Goal: Share content: Share content

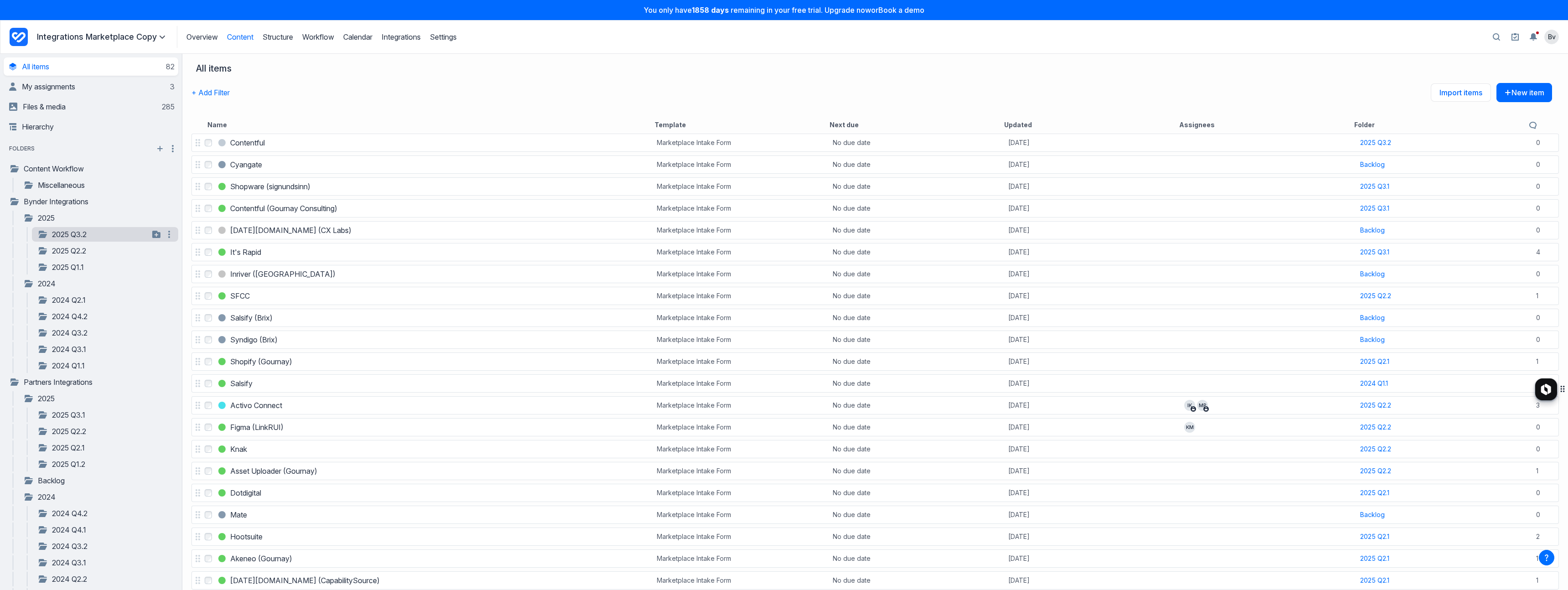
click at [72, 235] on link "2025 Q3.2" at bounding box center [93, 234] width 111 height 11
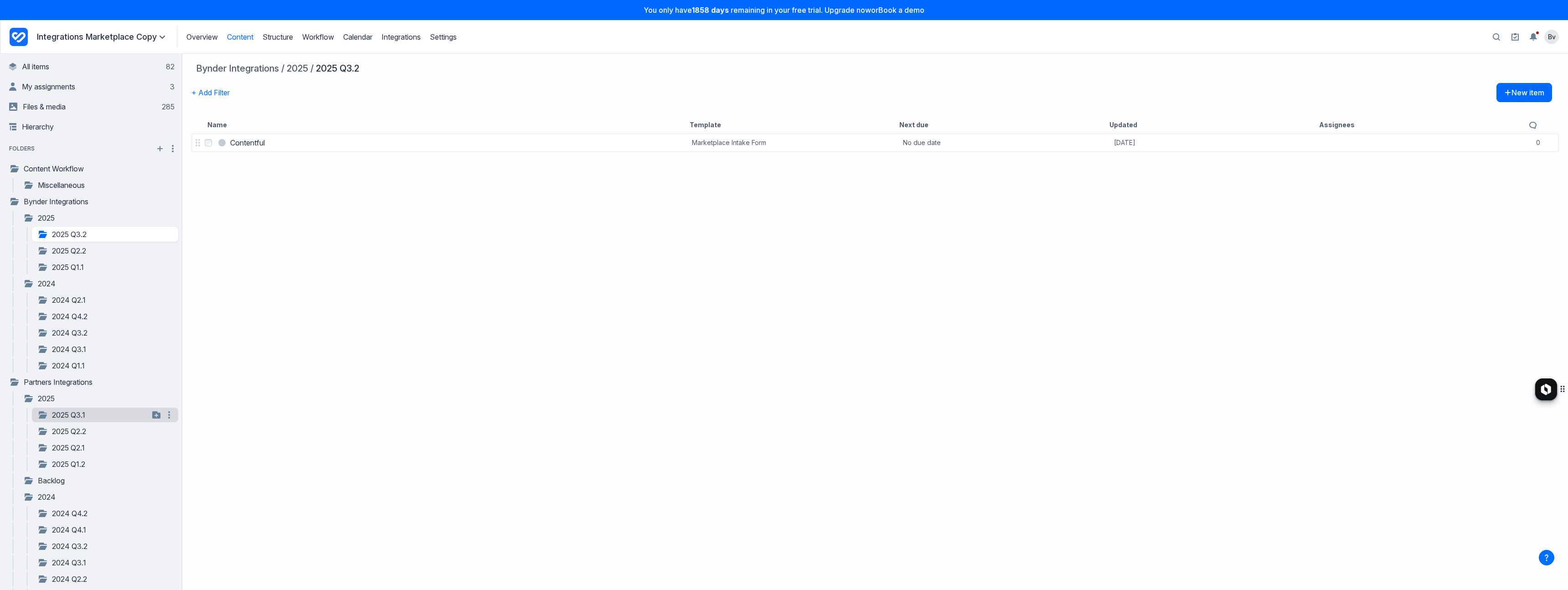
click at [85, 417] on link "2025 Q3.1" at bounding box center [93, 414] width 111 height 11
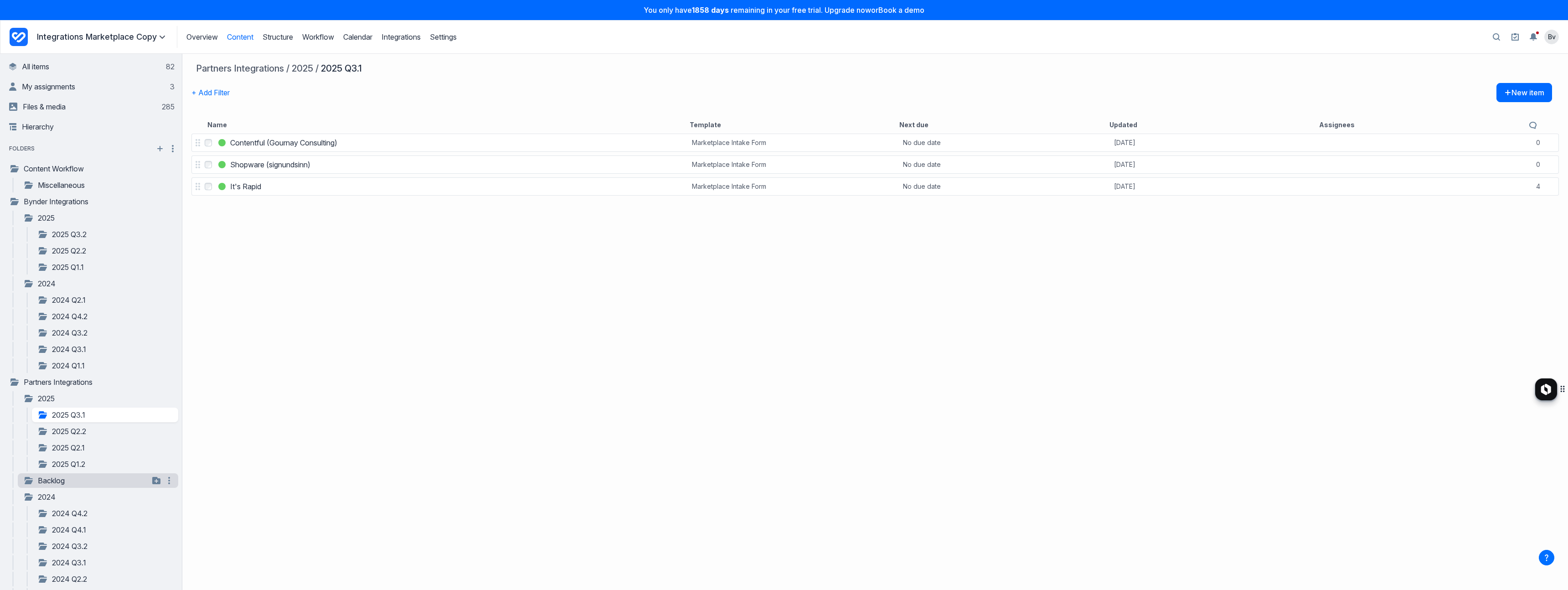
click at [68, 480] on link "Backlog" at bounding box center [86, 480] width 126 height 11
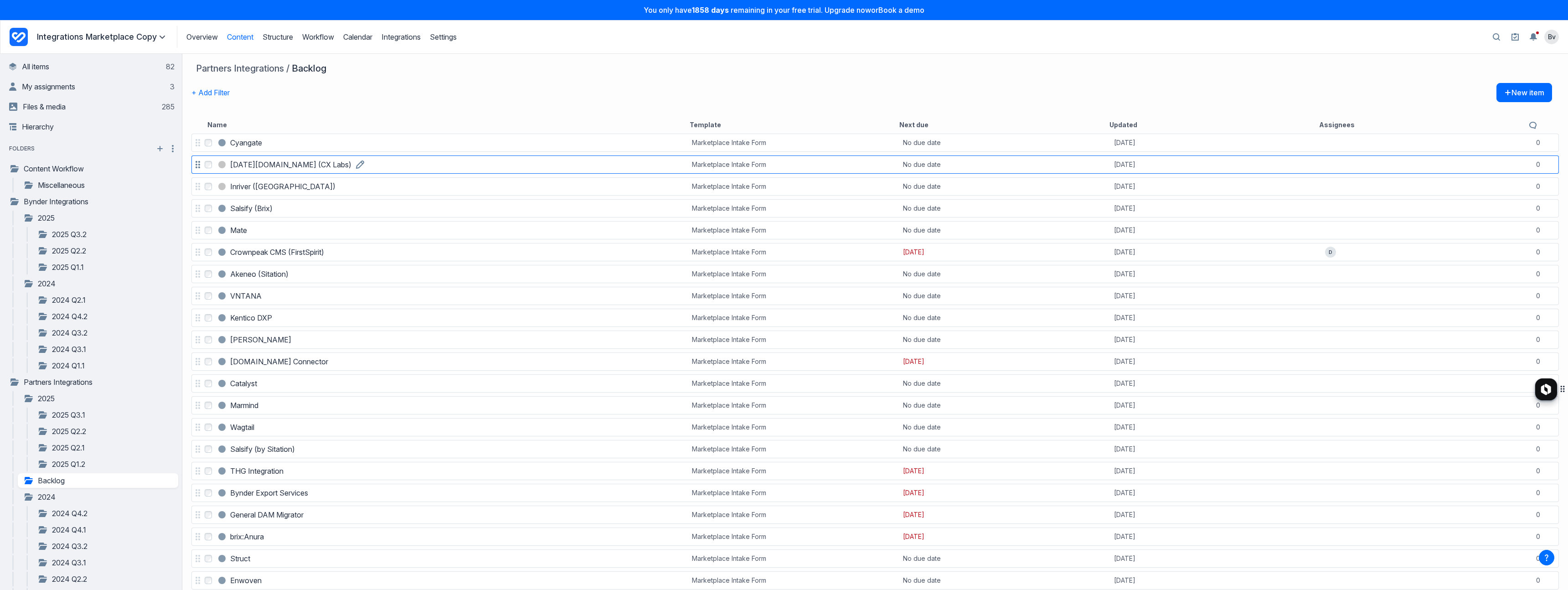
click at [291, 164] on h3 "[DATE][DOMAIN_NAME] (CX Labs)" at bounding box center [291, 164] width 121 height 11
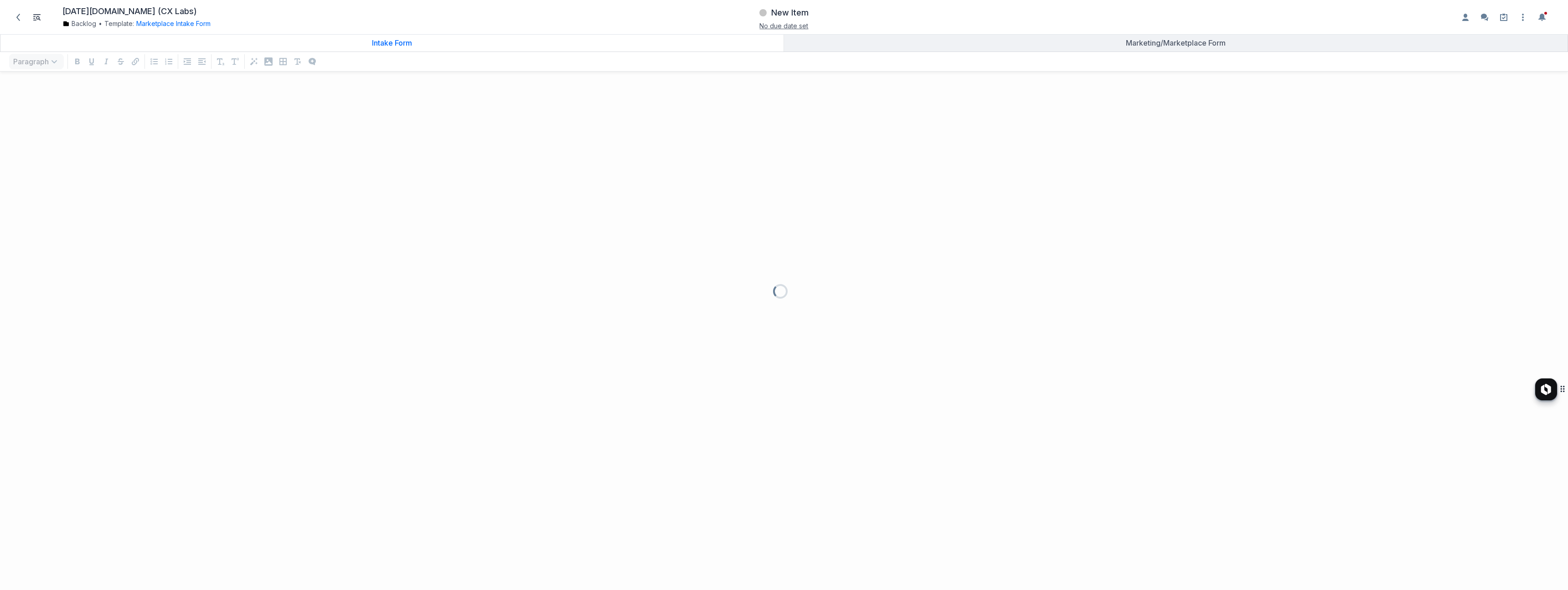
scroll to position [493, 1555]
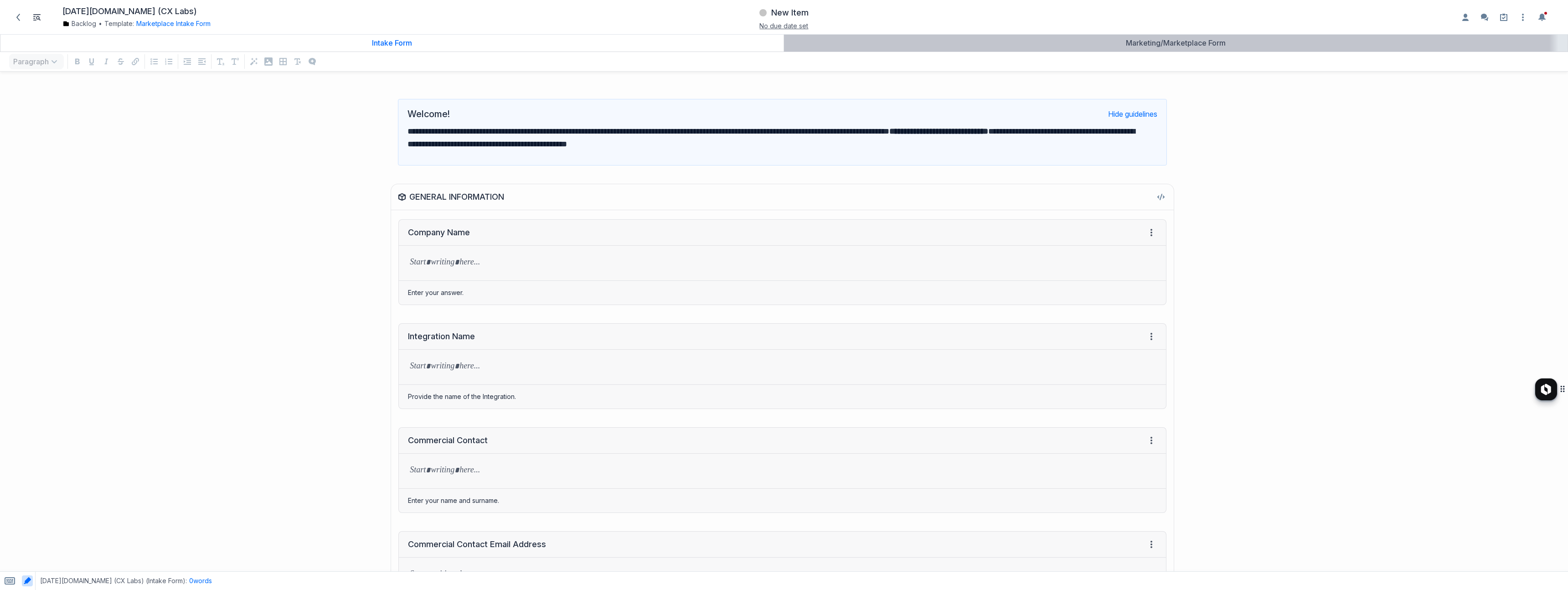
click at [1190, 44] on div "Marketing/Marketplace Form" at bounding box center [1176, 42] width 776 height 9
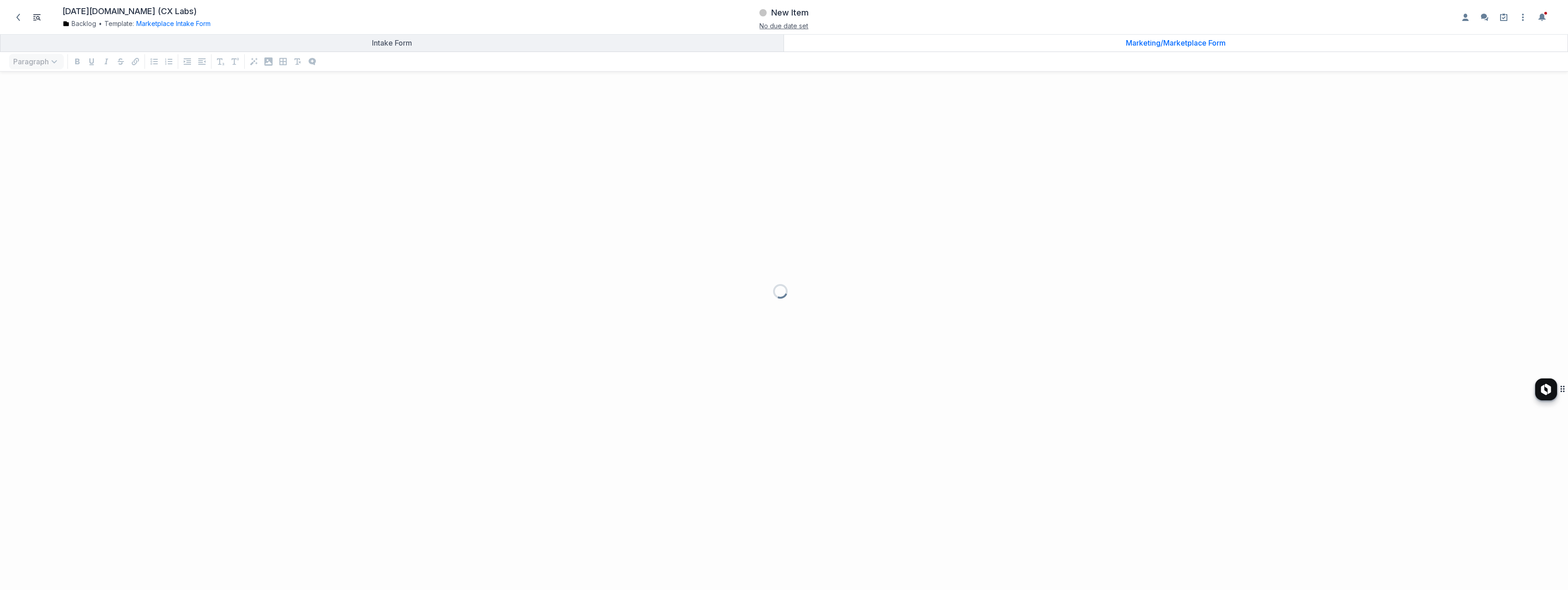
scroll to position [493, 1555]
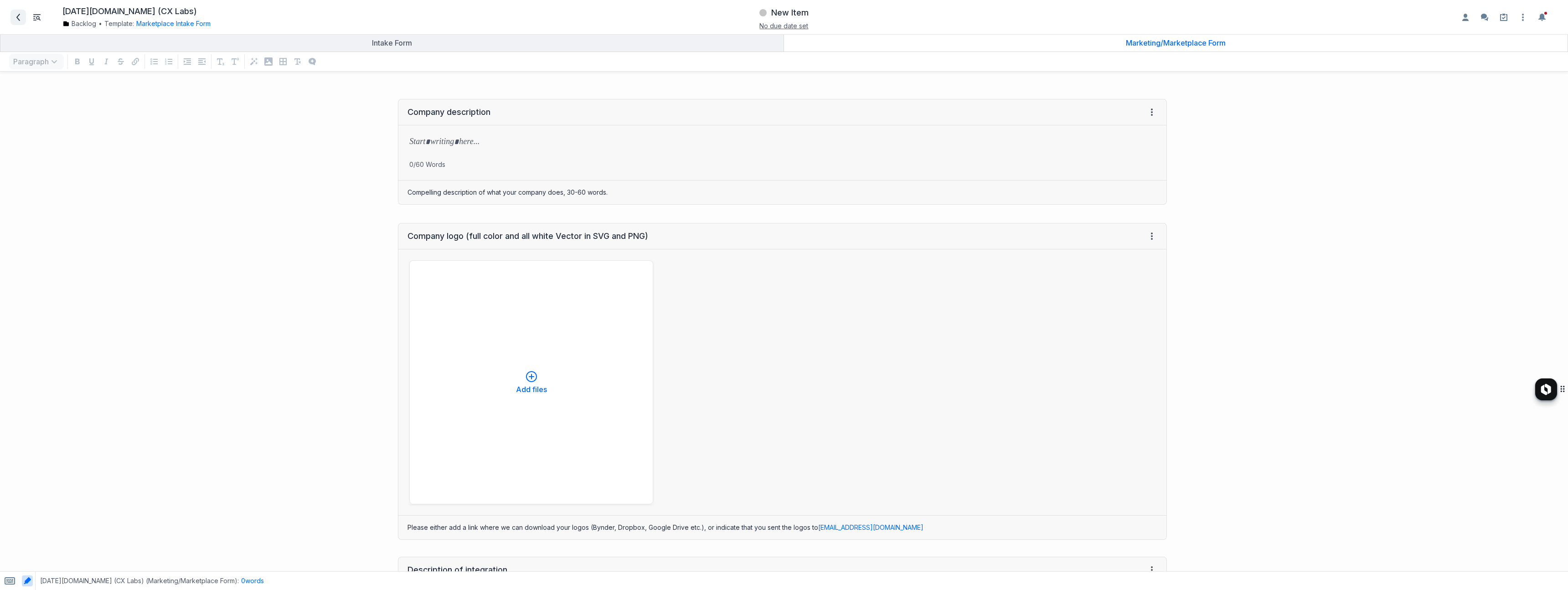
click at [15, 17] on icon at bounding box center [18, 18] width 8 height 8
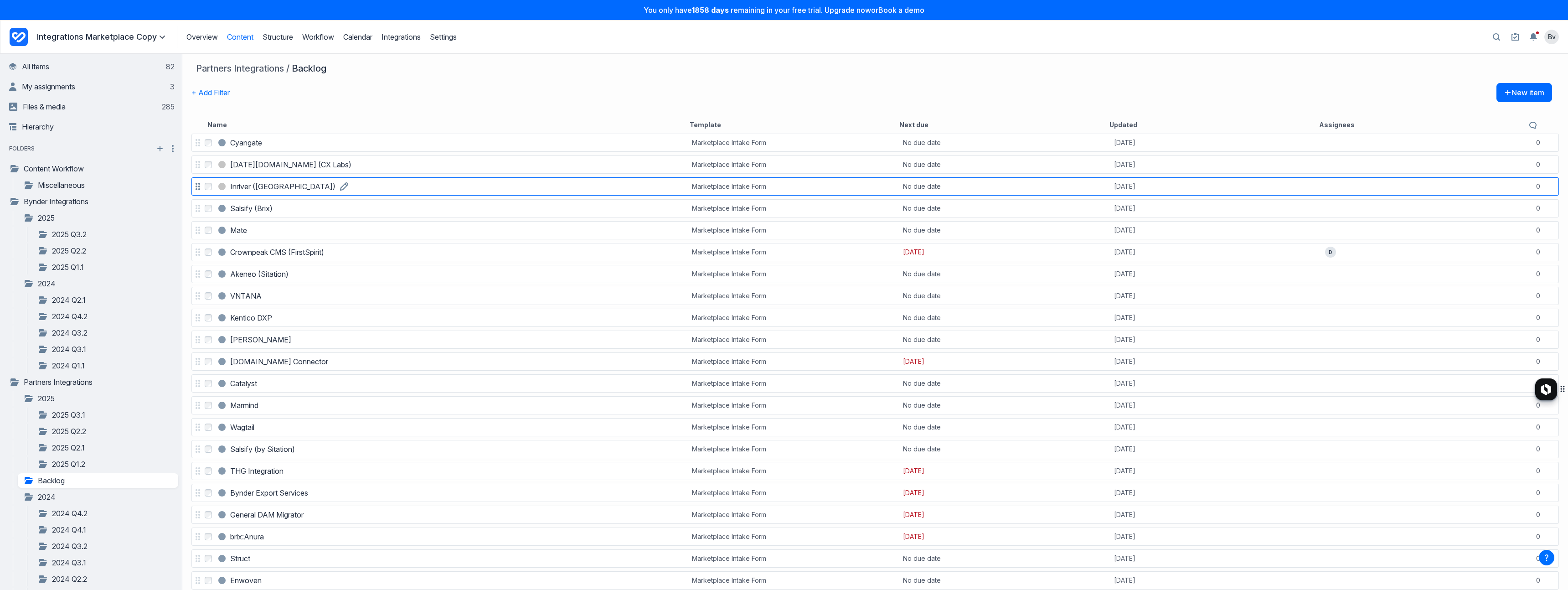
click at [255, 191] on h3 "Inriver ([GEOGRAPHIC_DATA])" at bounding box center [283, 186] width 105 height 11
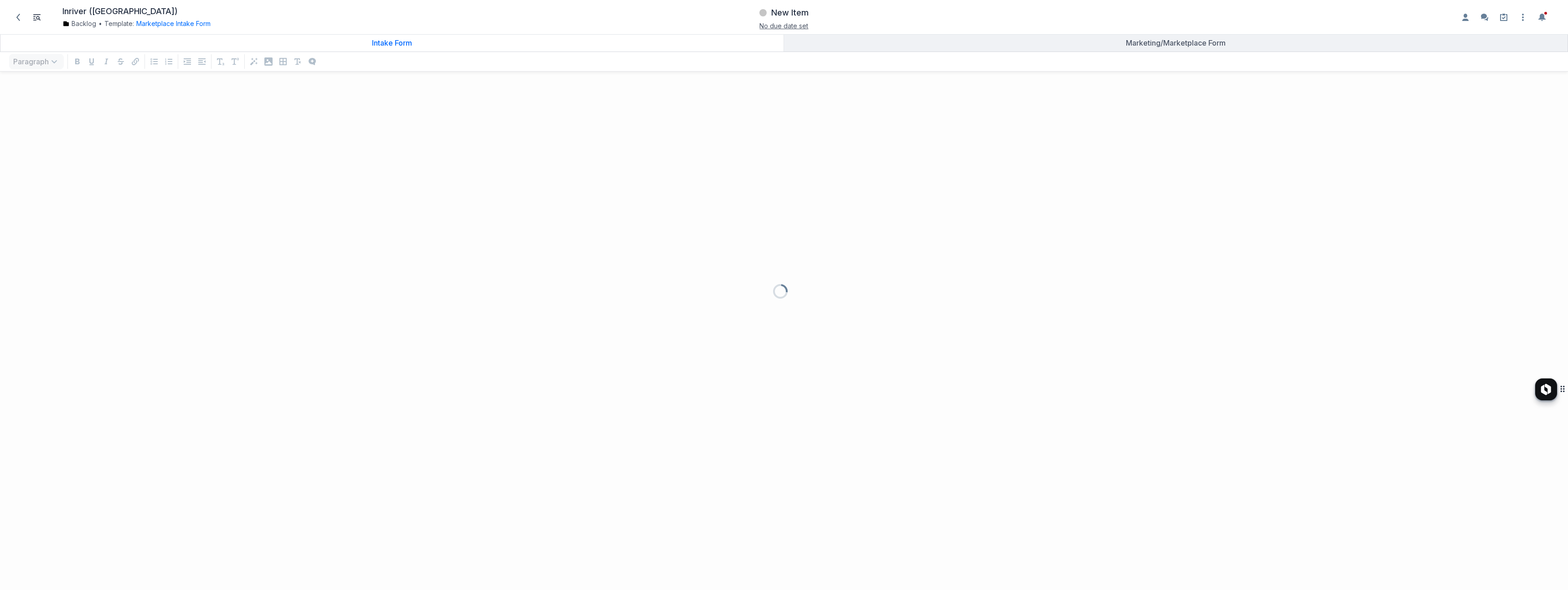
scroll to position [493, 1555]
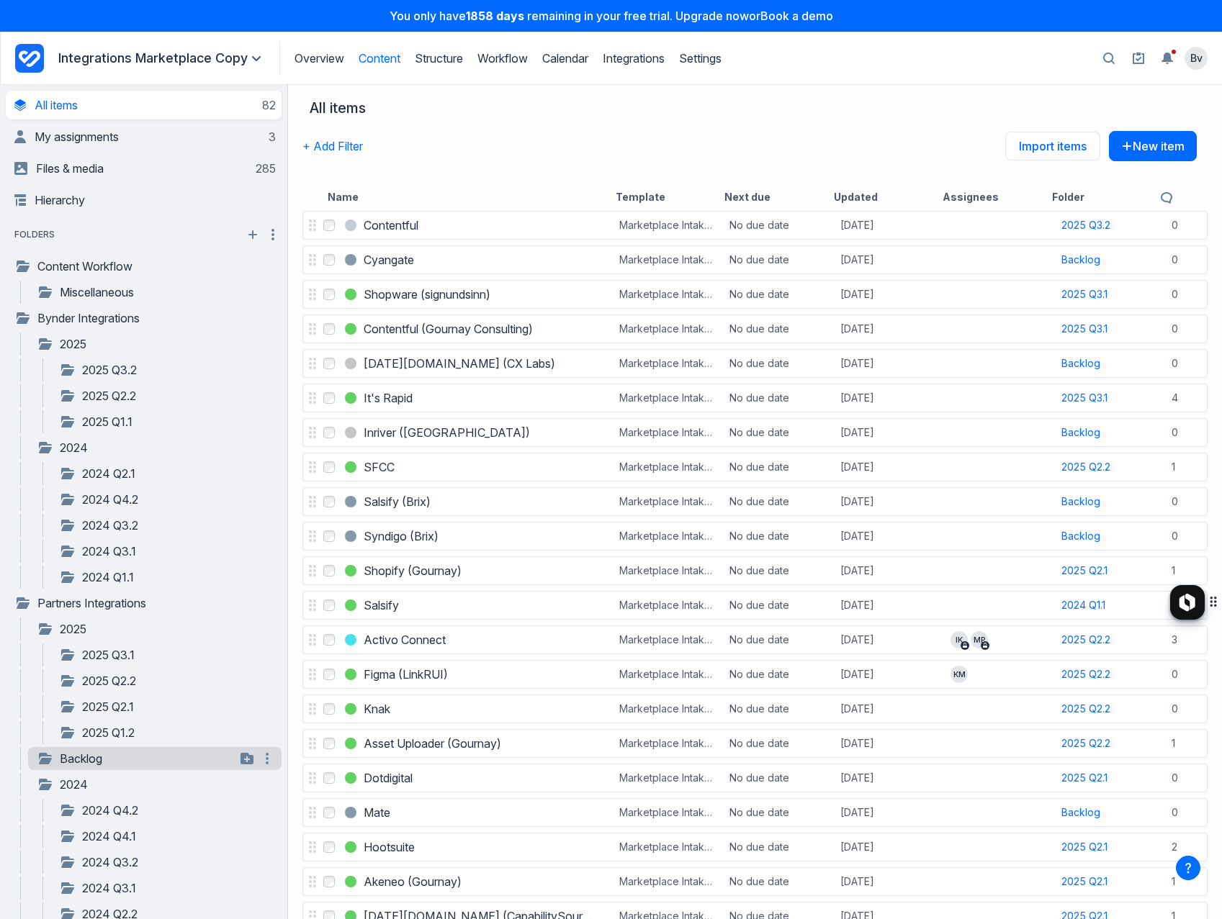
click at [102, 764] on link "Backlog" at bounding box center [136, 758] width 199 height 17
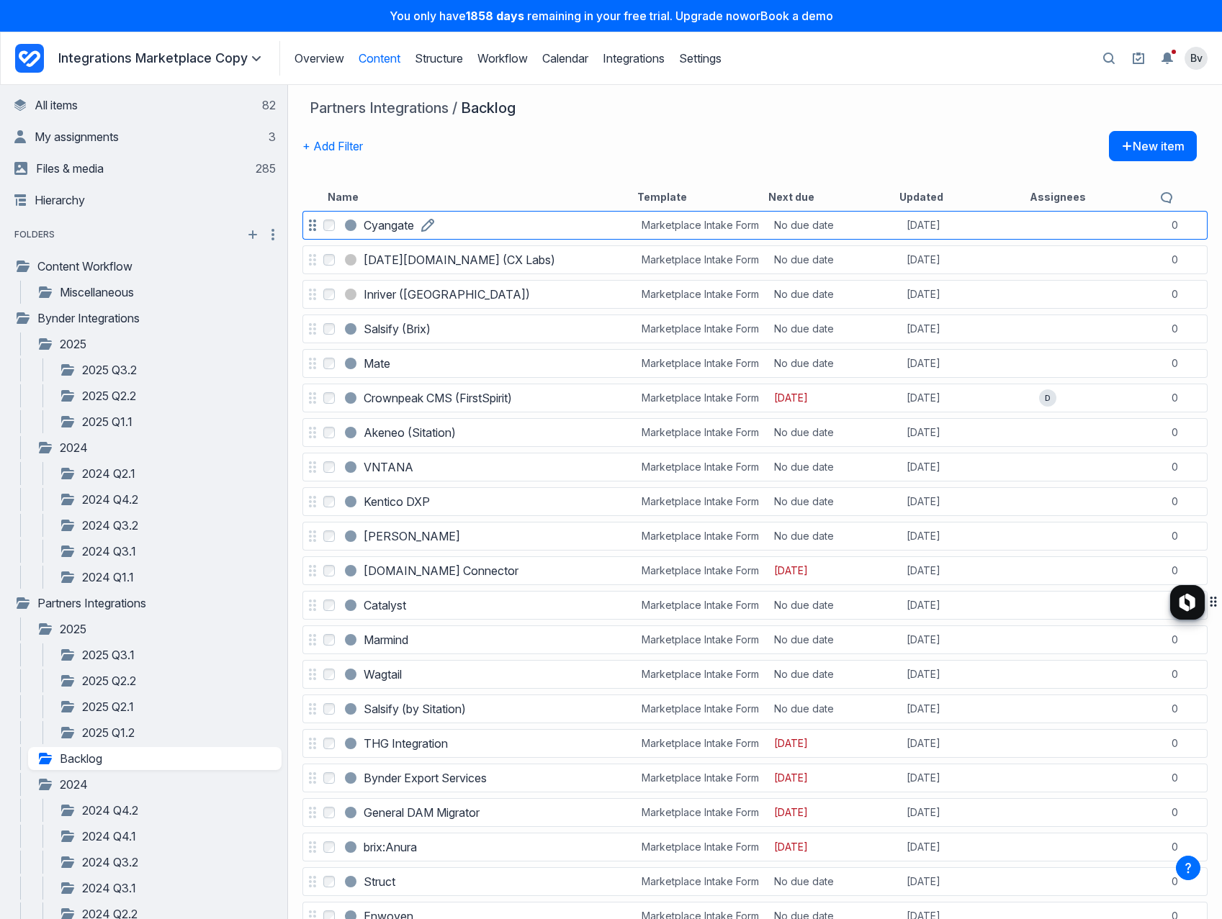
click at [394, 225] on h3 "Cyangate" at bounding box center [389, 225] width 50 height 17
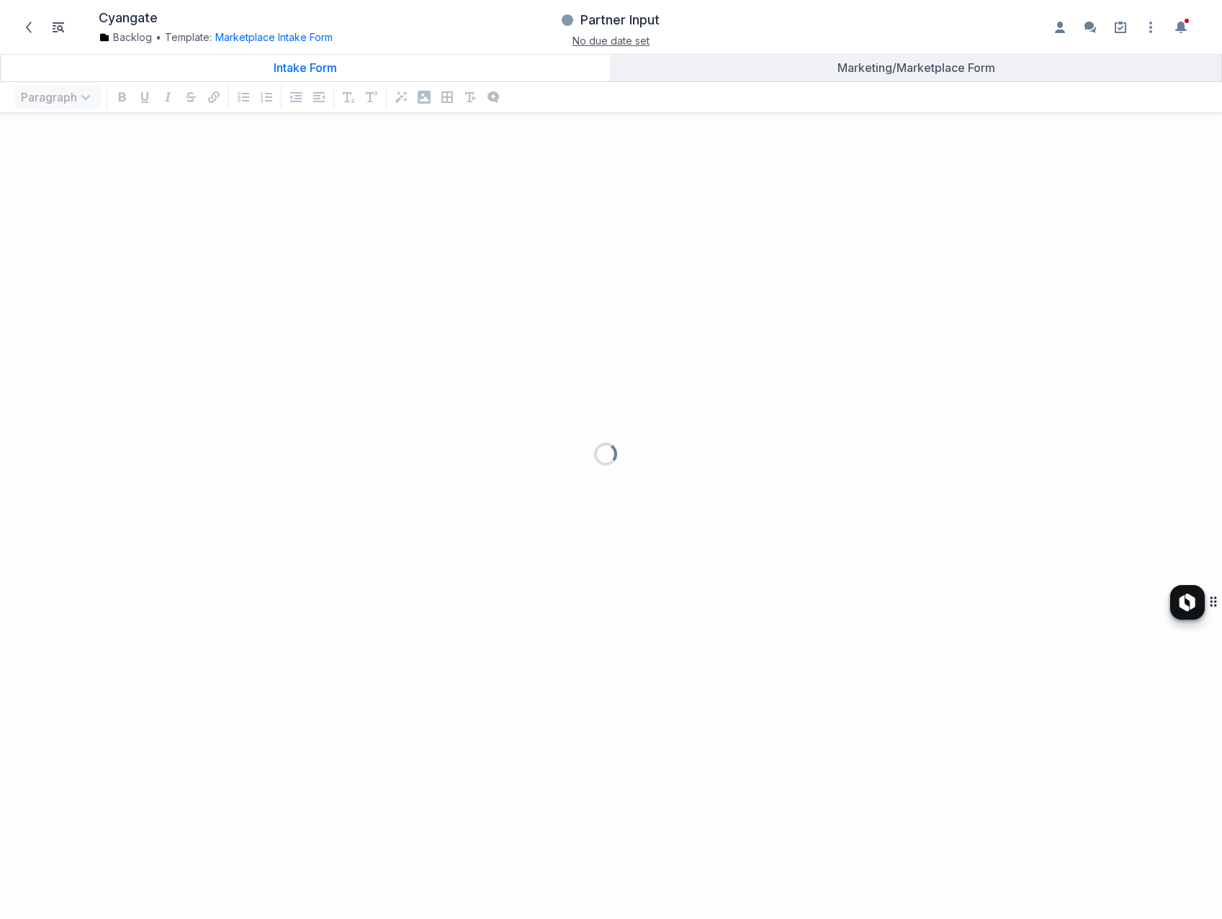
scroll to position [766, 1200]
click at [35, 31] on span at bounding box center [28, 27] width 23 height 23
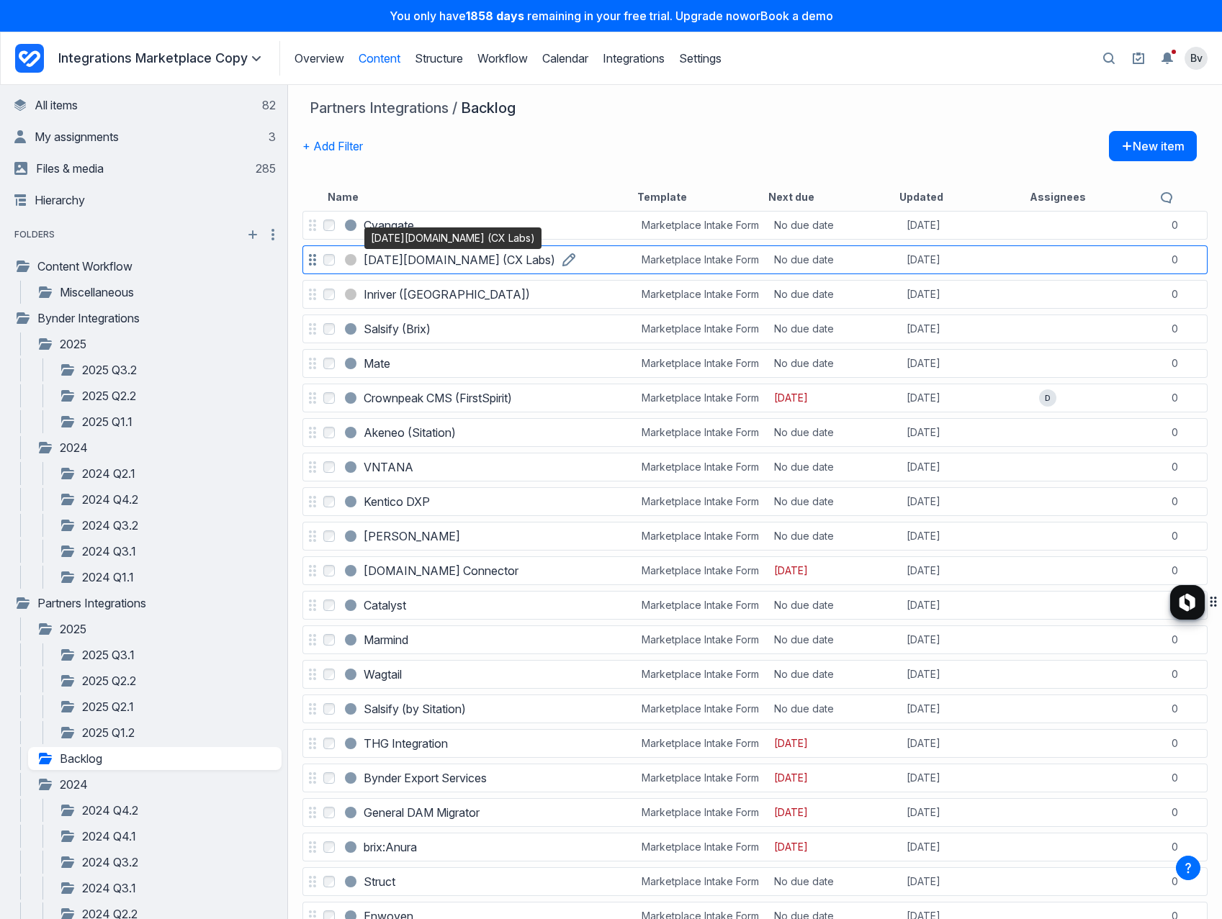
click at [385, 259] on h3 "[DATE][DOMAIN_NAME] (CX Labs)" at bounding box center [459, 259] width 191 height 17
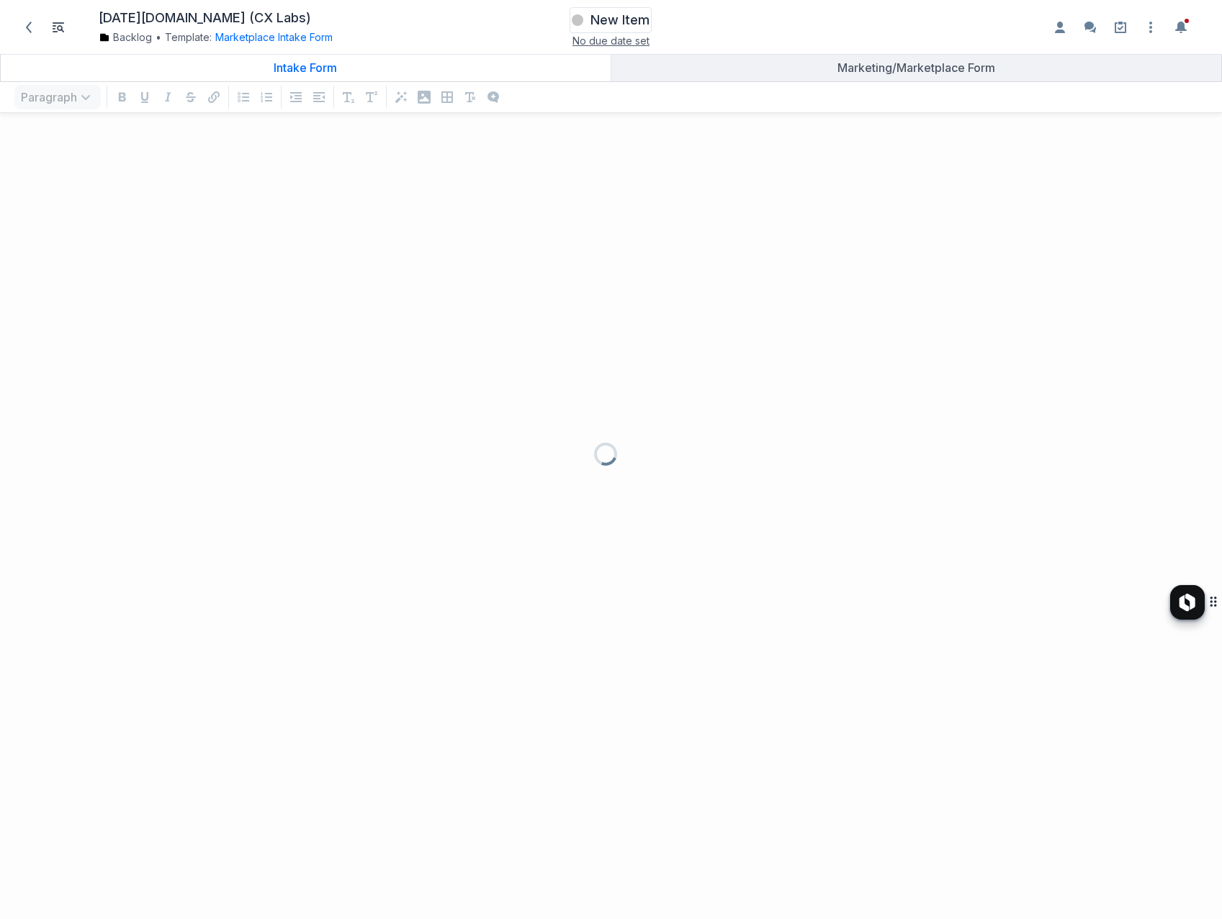
scroll to position [766, 1200]
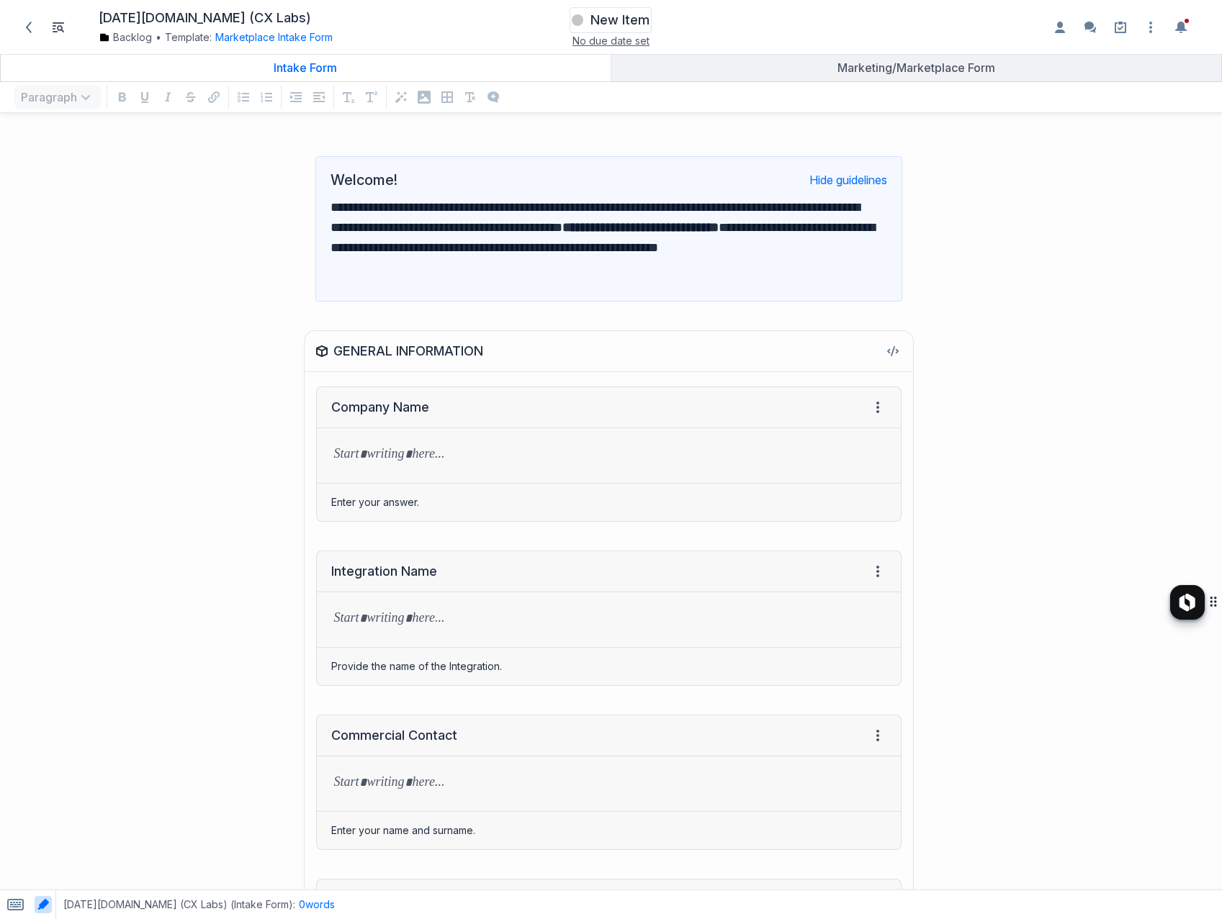
click at [606, 18] on span "New Item" at bounding box center [619, 20] width 59 height 17
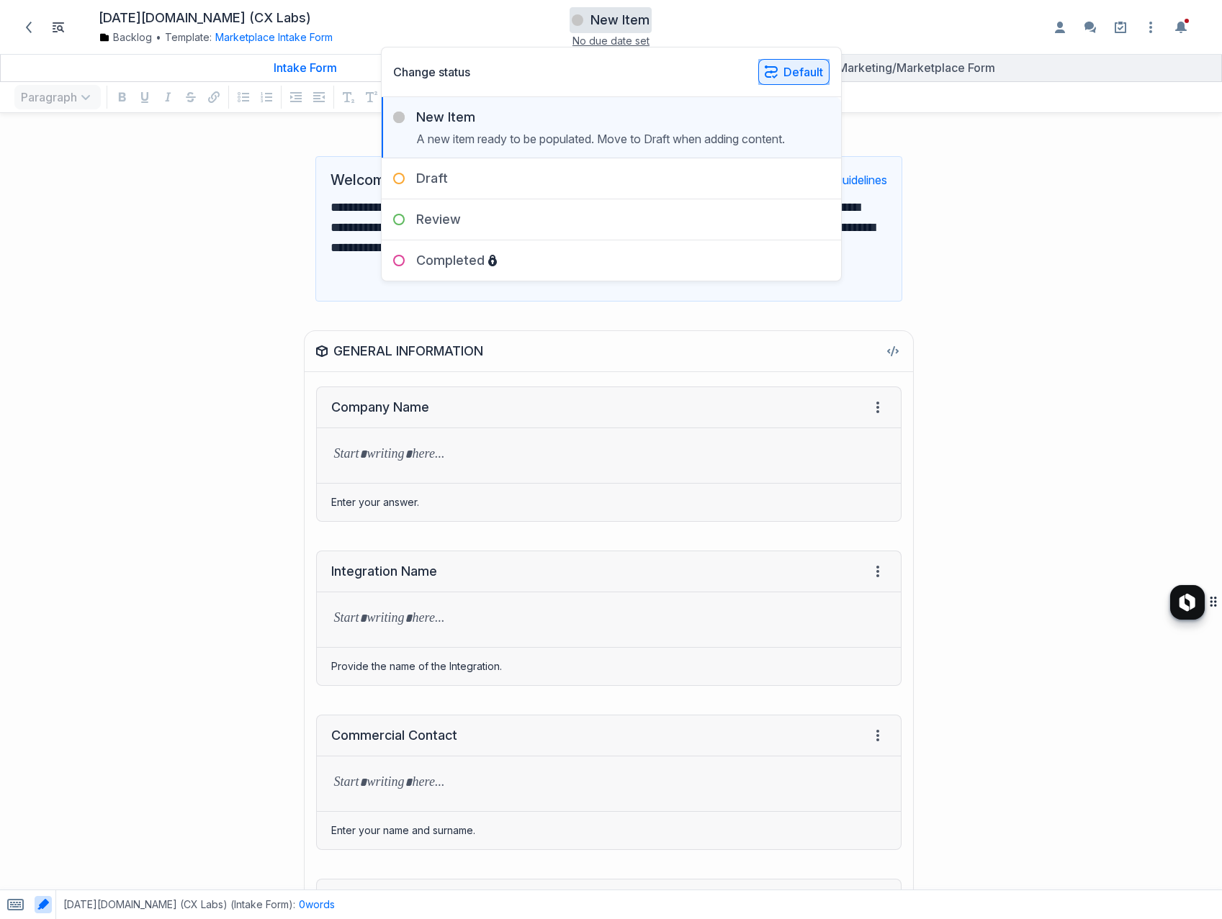
click at [769, 71] on icon "button" at bounding box center [770, 72] width 13 height 13
click at [791, 184] on button "Partners Integrations" at bounding box center [857, 186] width 191 height 27
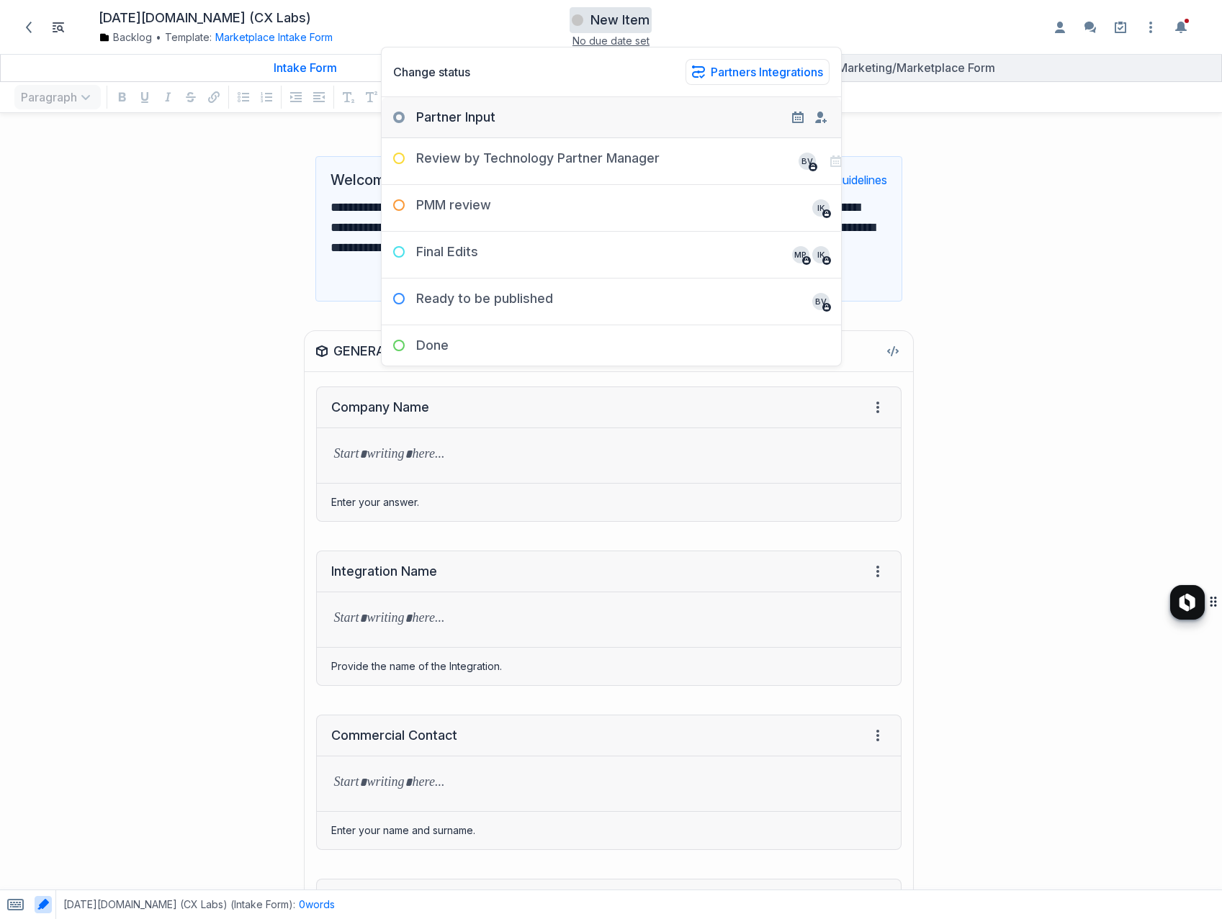
click at [554, 119] on div "Partner Input" at bounding box center [611, 111] width 459 height 29
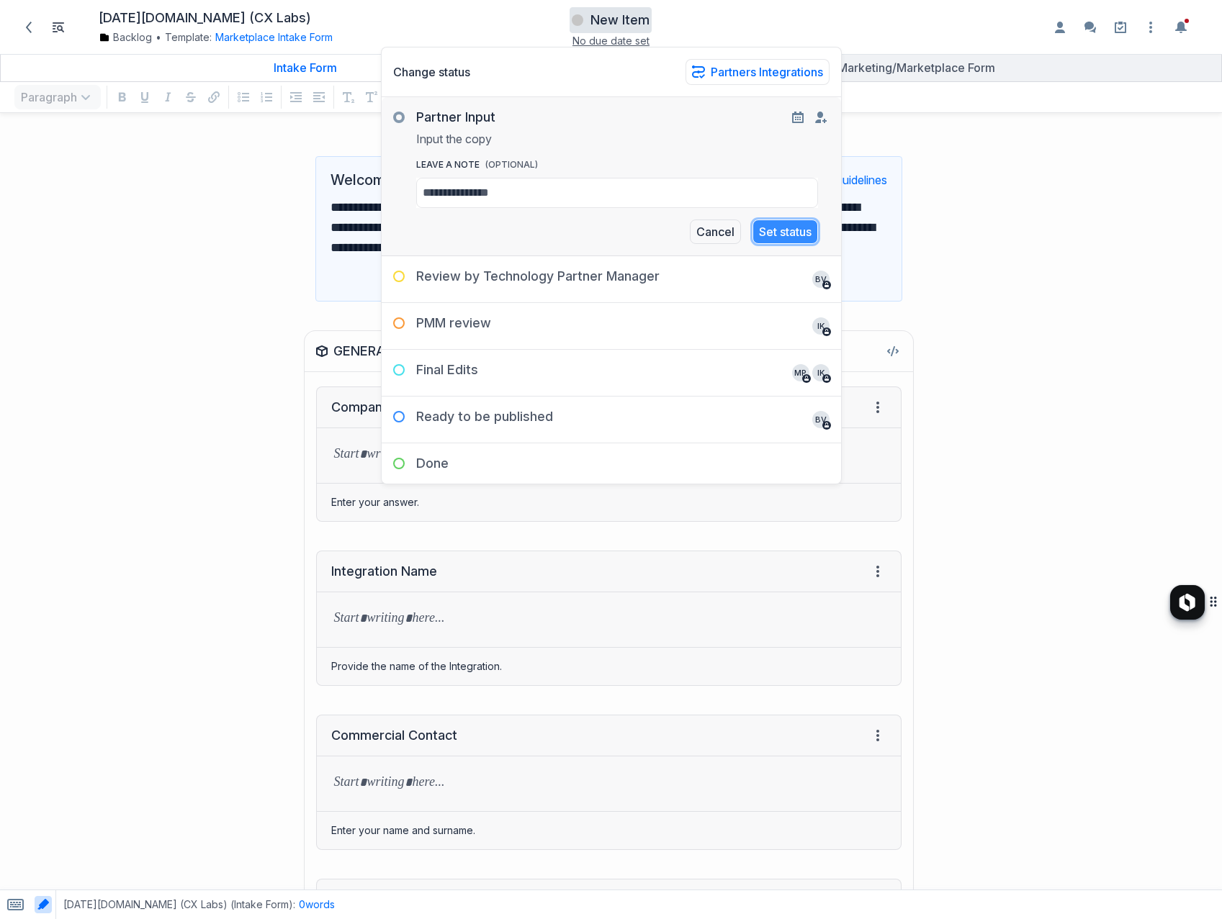
click at [776, 232] on button "Set status" at bounding box center [785, 232] width 66 height 24
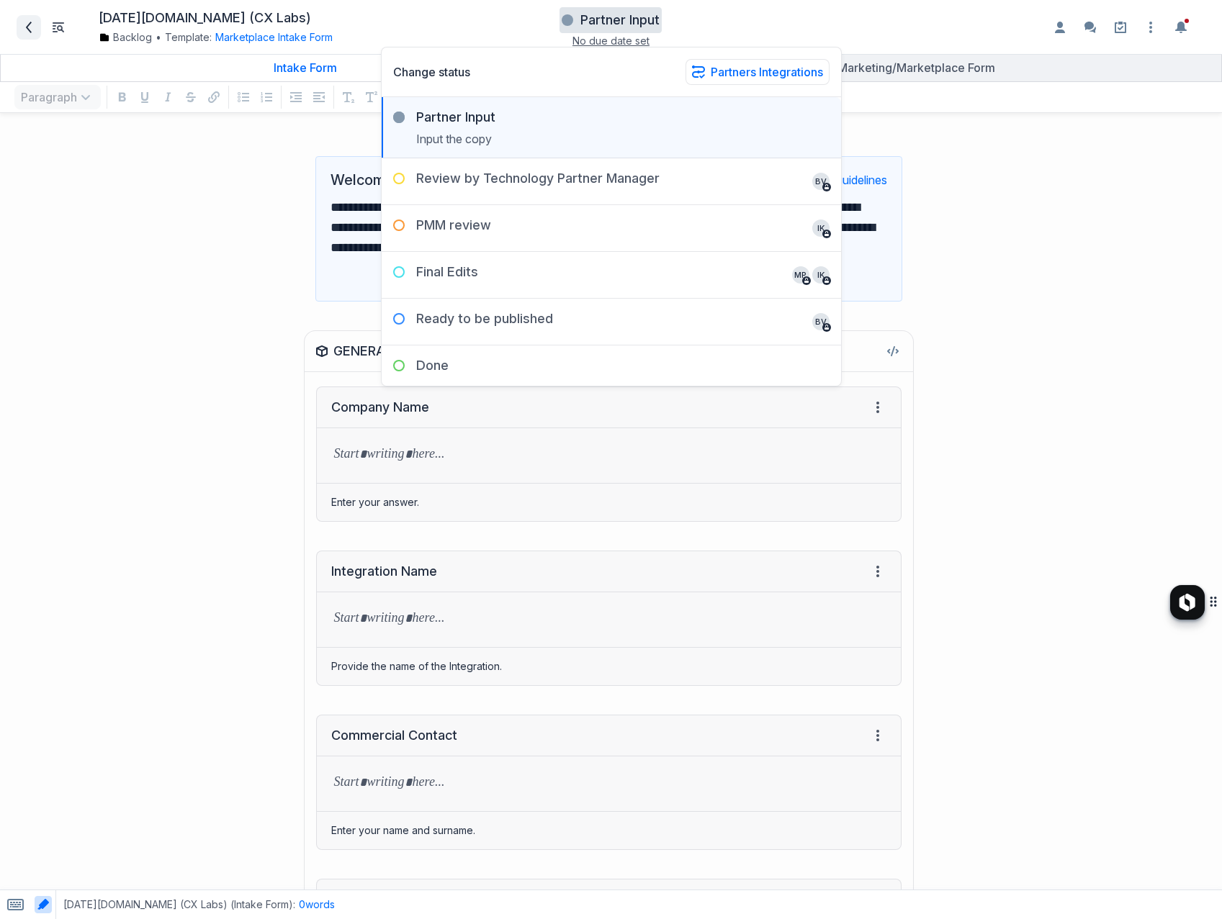
click at [28, 28] on icon at bounding box center [29, 28] width 6 height 12
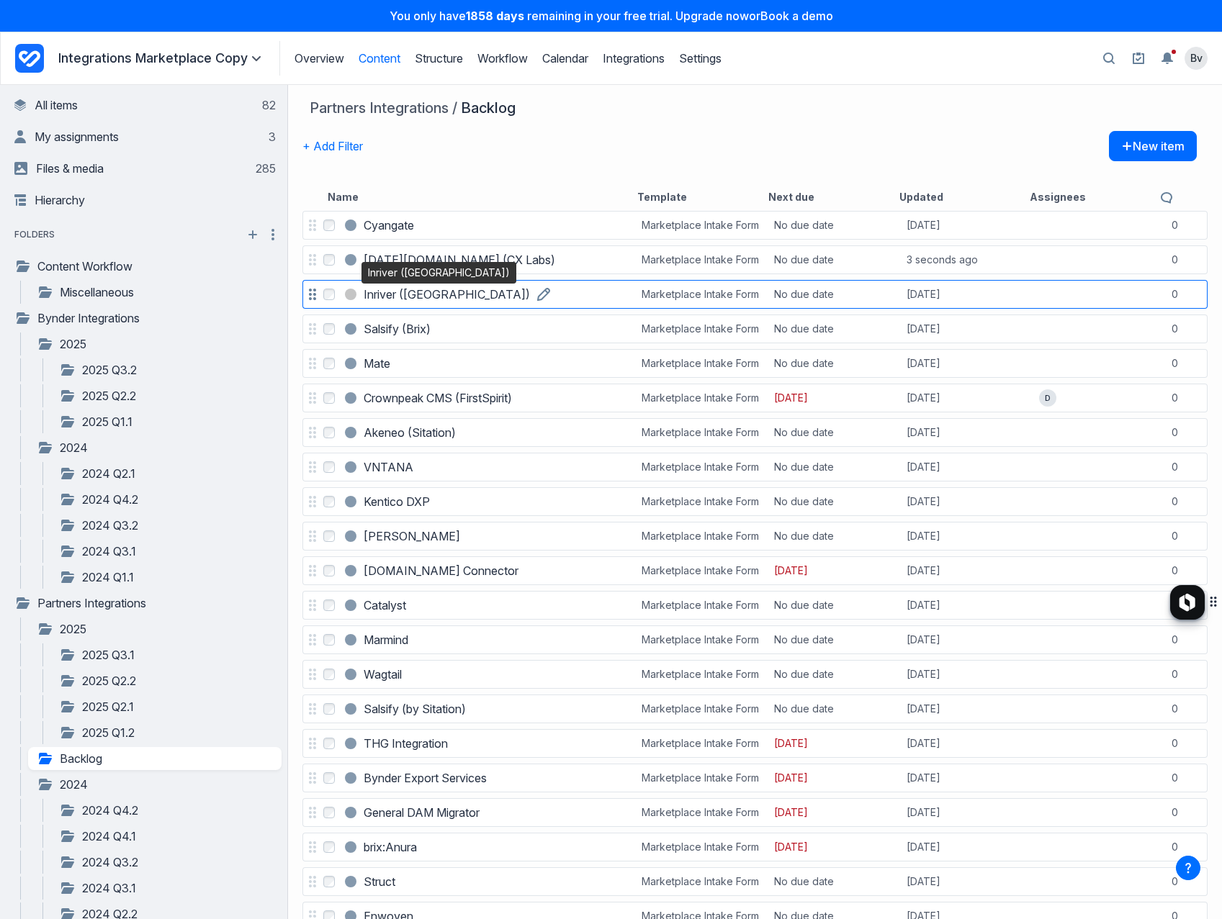
click at [421, 295] on h3 "Inriver ([GEOGRAPHIC_DATA])" at bounding box center [447, 294] width 166 height 17
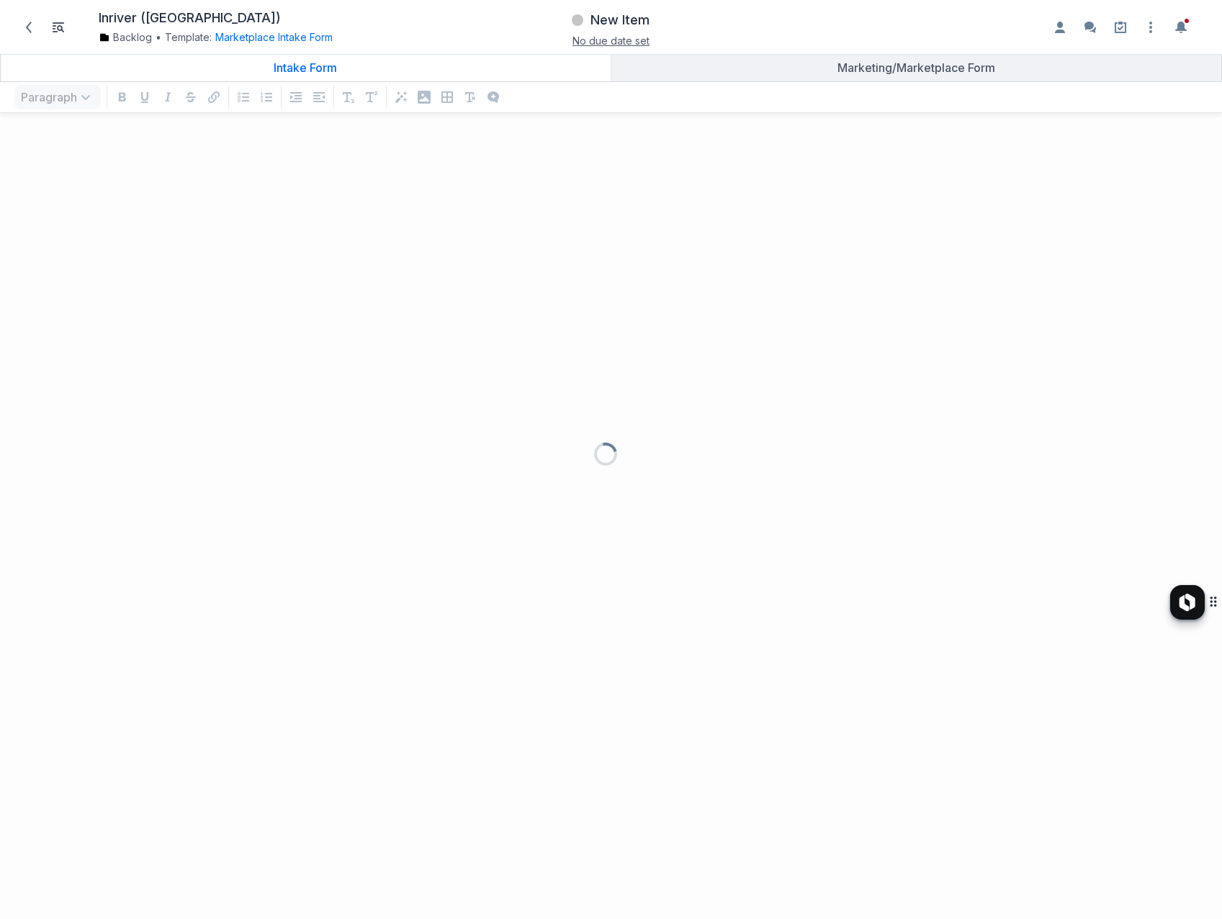
scroll to position [766, 1200]
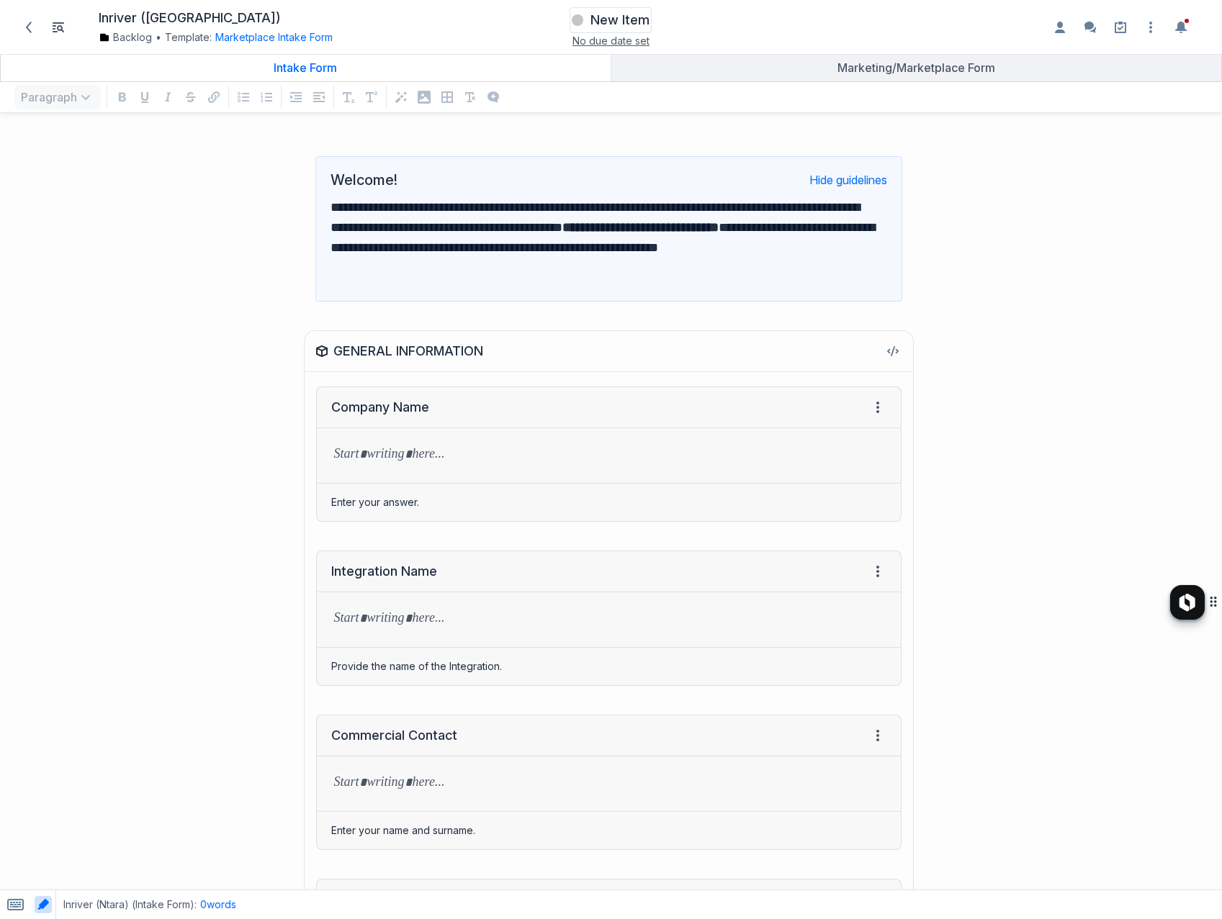
click at [615, 18] on span "New Item" at bounding box center [619, 20] width 59 height 17
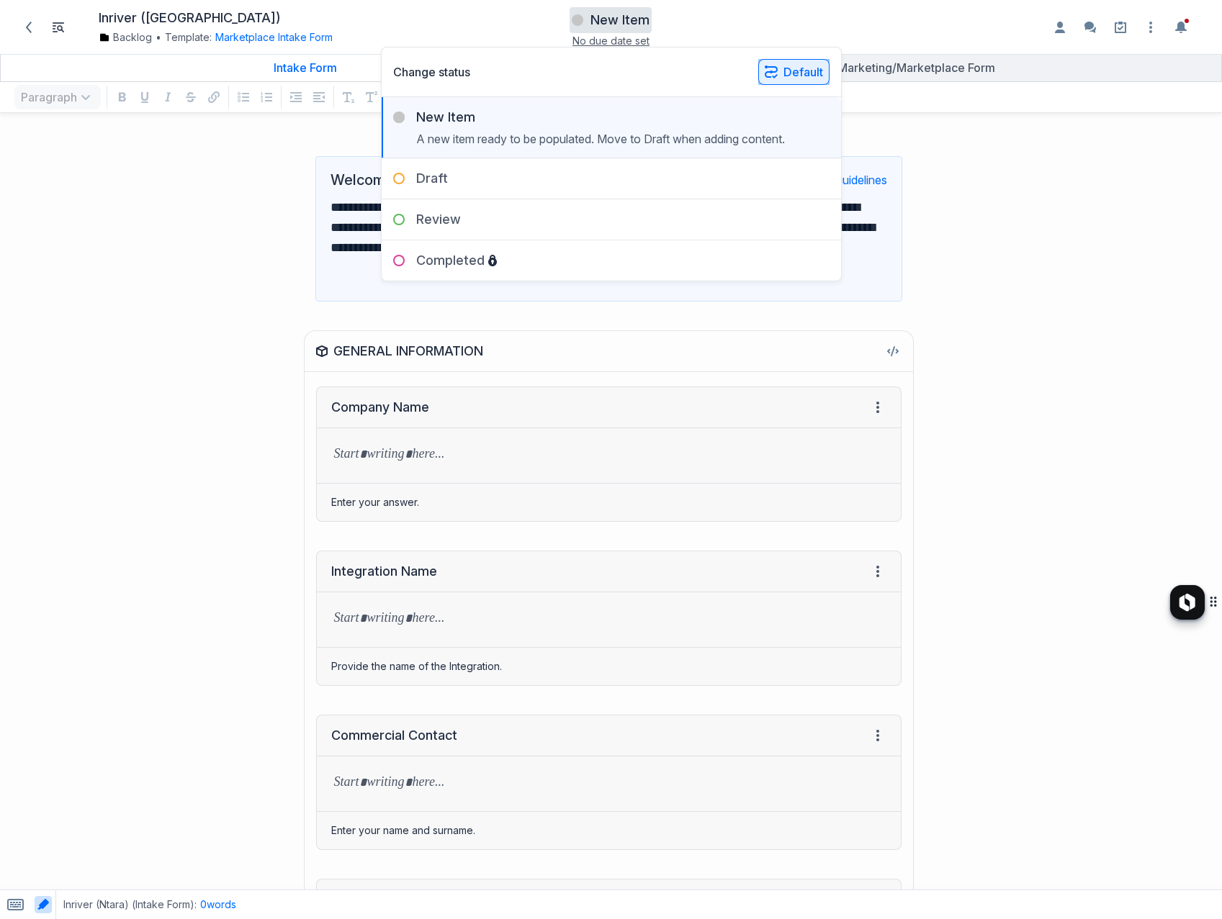
click at [786, 73] on button "Default" at bounding box center [793, 72] width 71 height 26
click at [796, 186] on button "Partners Integrations" at bounding box center [857, 186] width 191 height 27
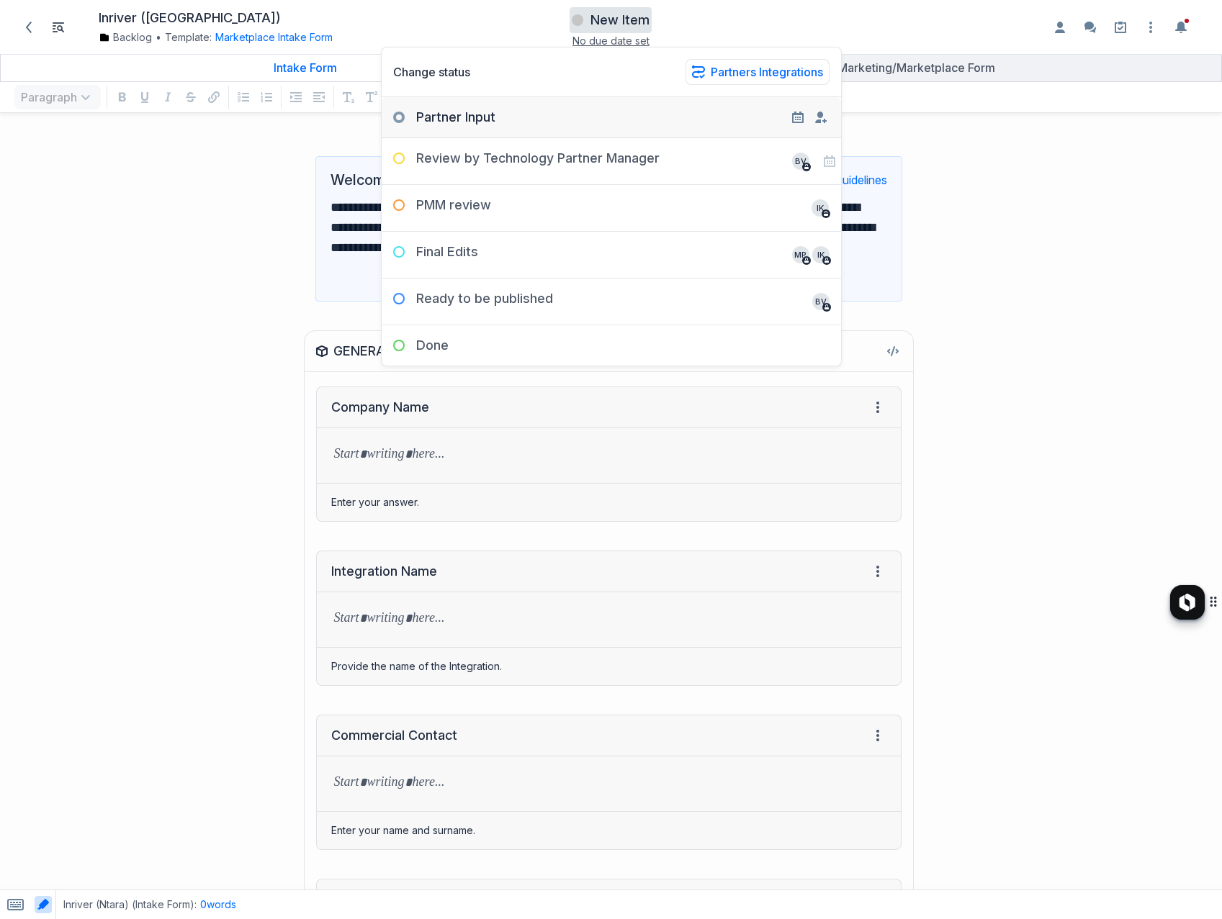
click at [453, 112] on div "Partner Input" at bounding box center [439, 117] width 114 height 17
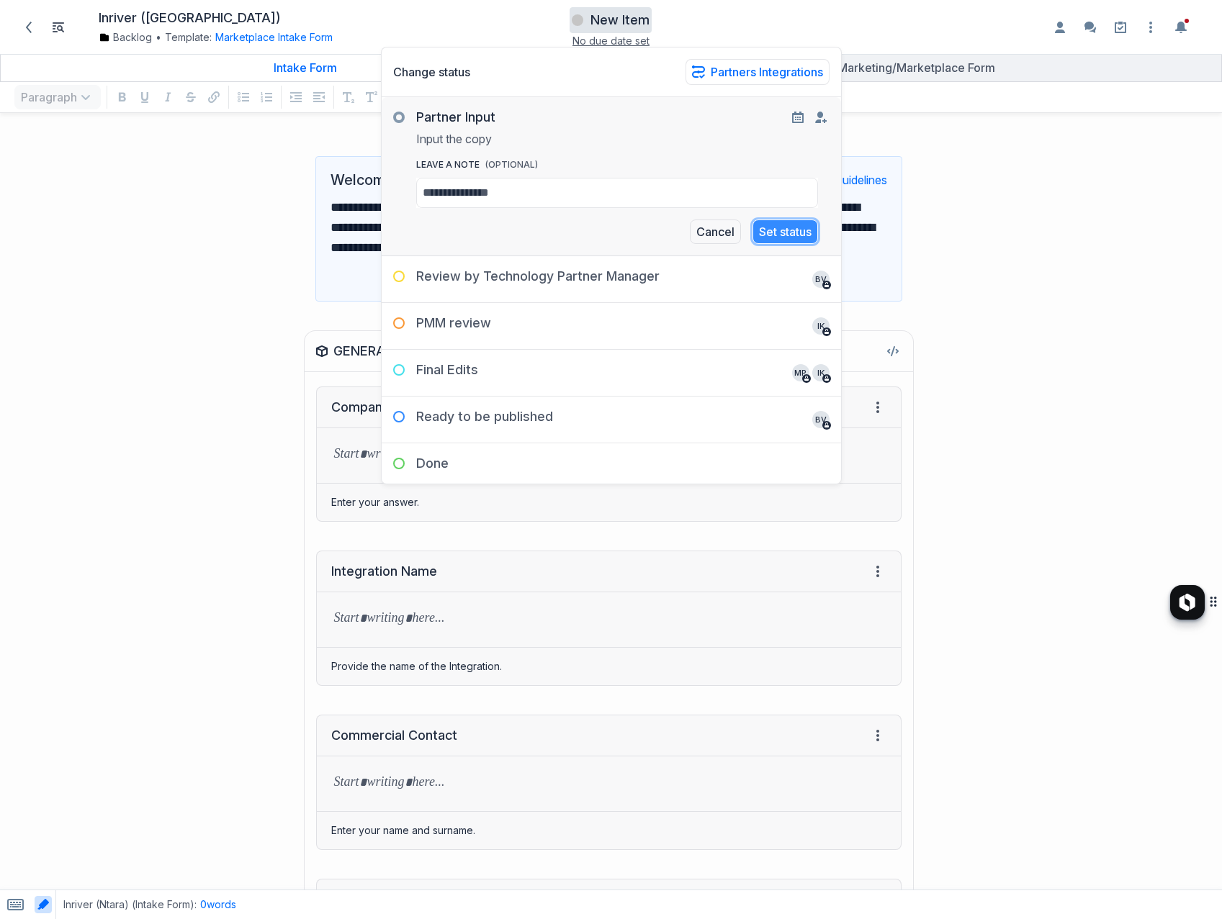
click at [764, 230] on button "Set status" at bounding box center [785, 232] width 66 height 24
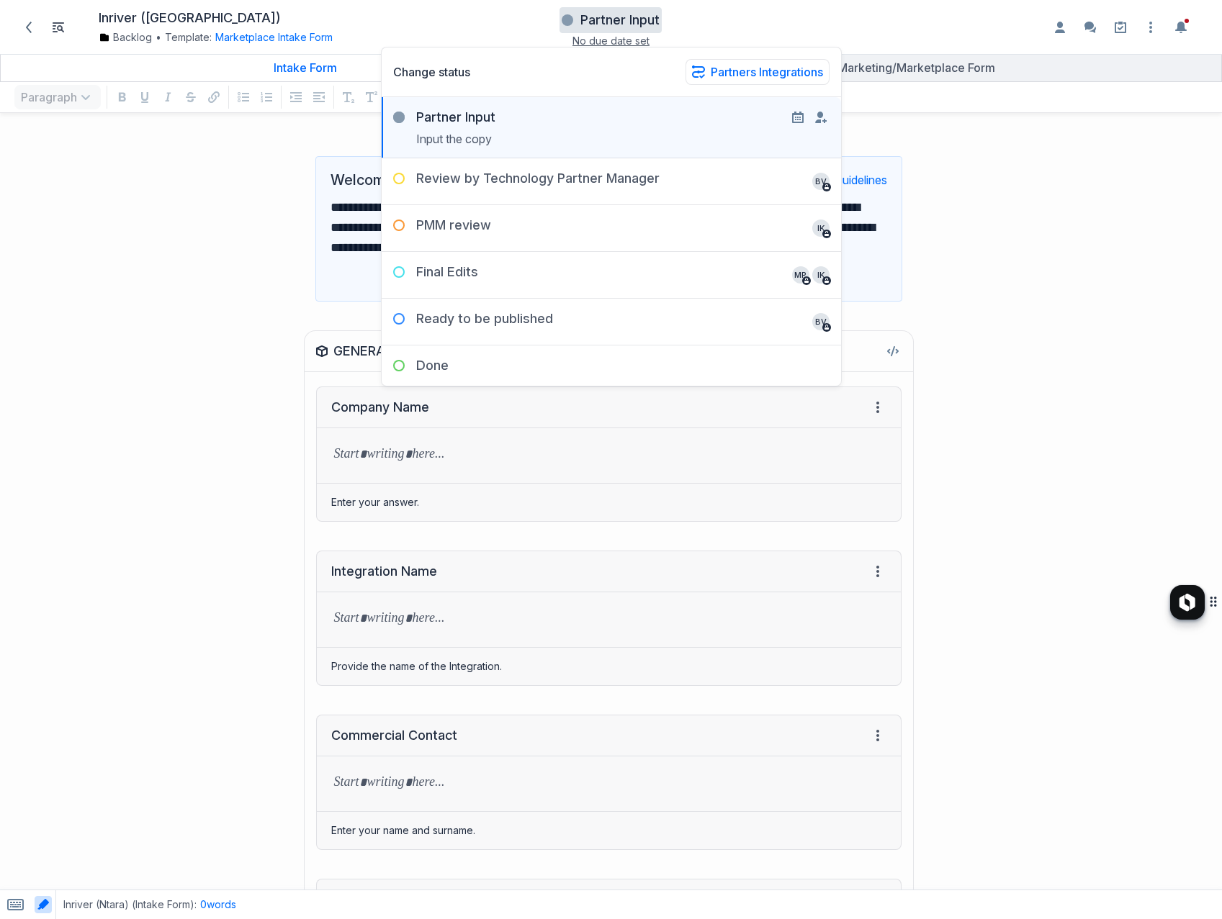
click at [188, 256] on div "**********" at bounding box center [458, 229] width 902 height 174
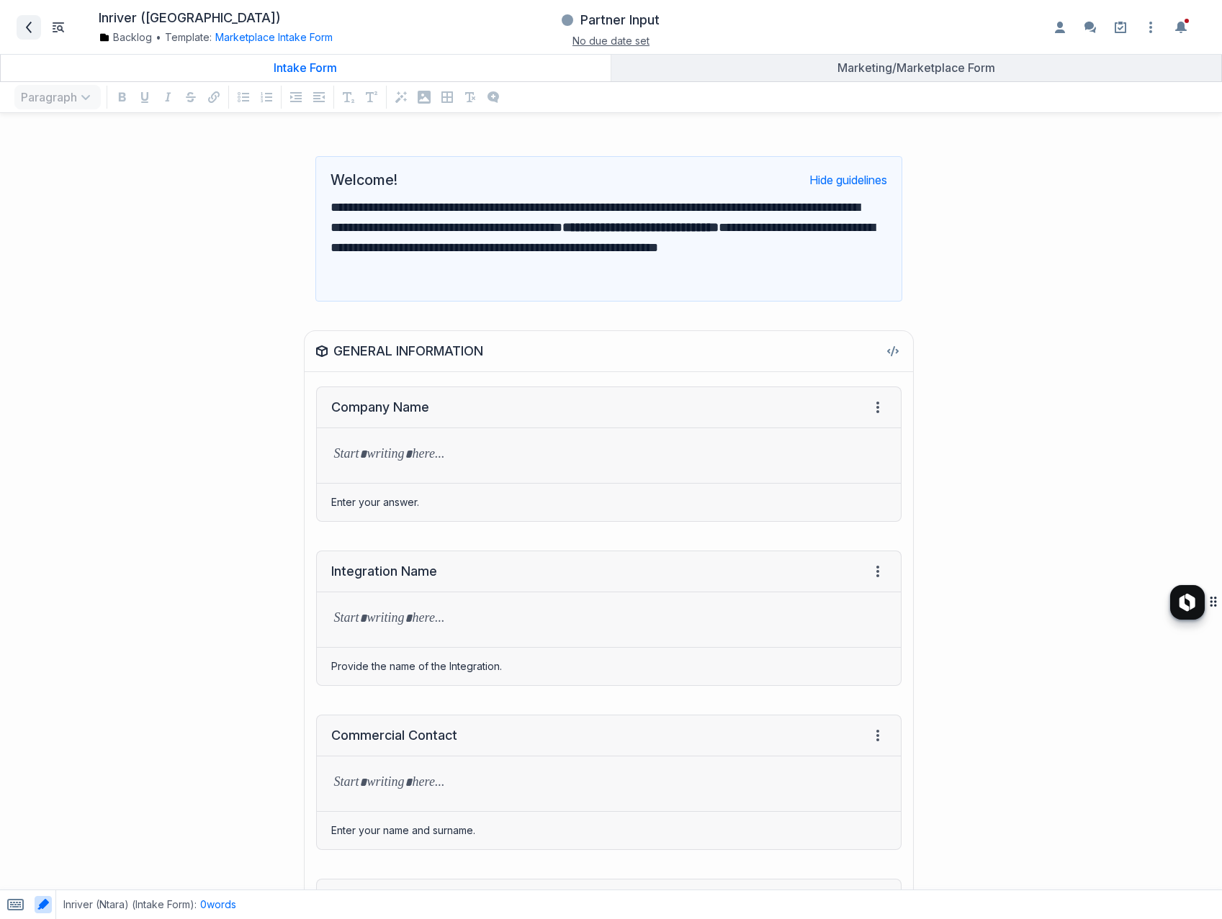
click at [24, 25] on icon at bounding box center [29, 28] width 12 height 12
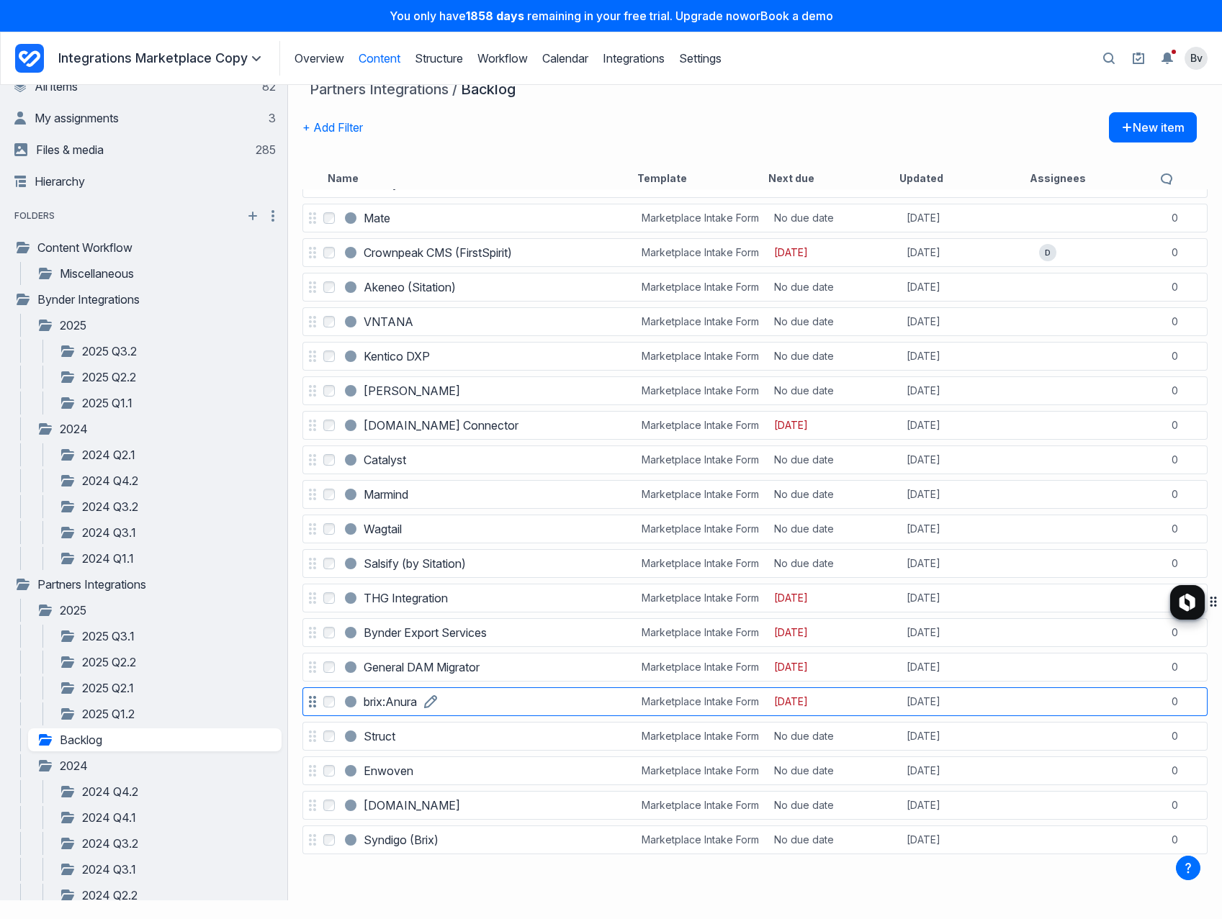
scroll to position [22, 0]
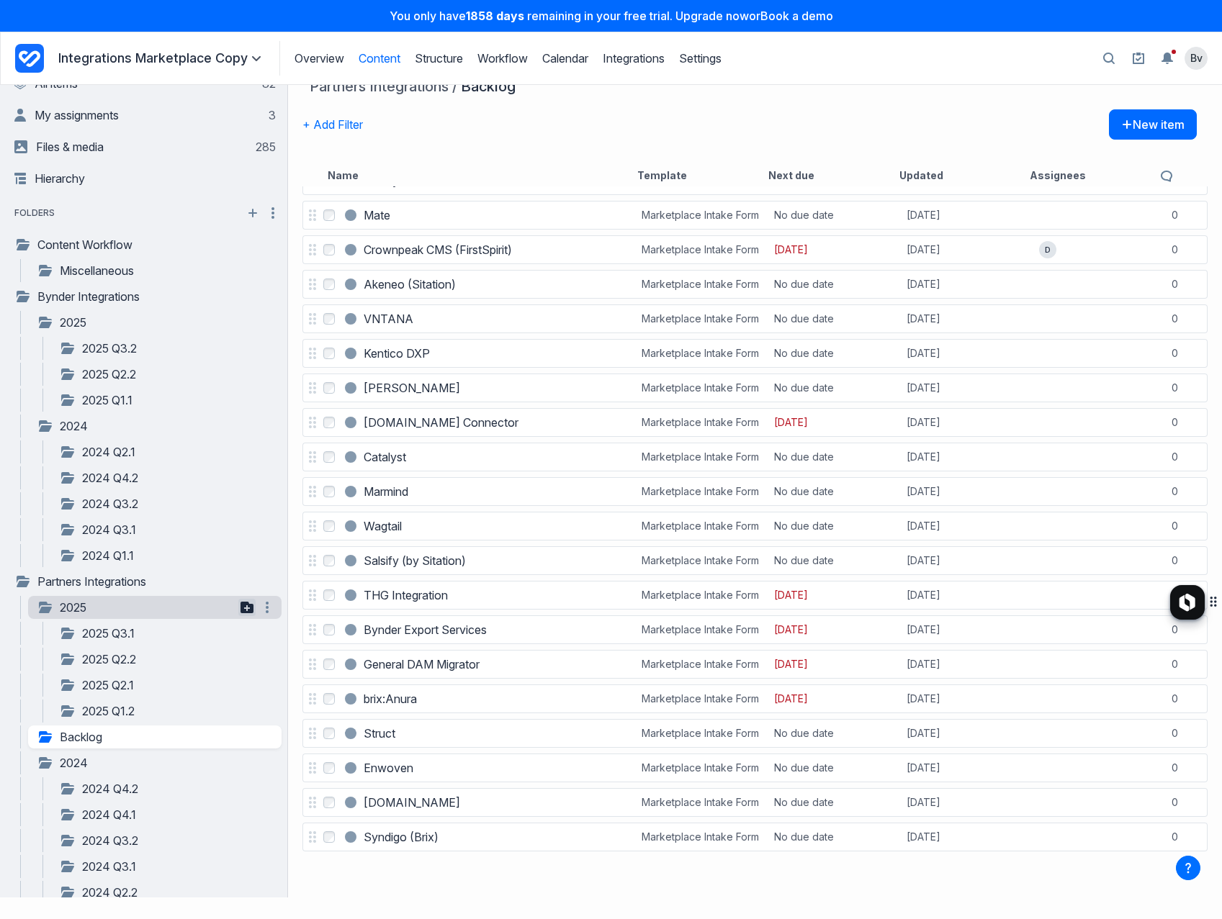
click at [240, 605] on icon "button" at bounding box center [246, 608] width 13 height 12
type input "*********"
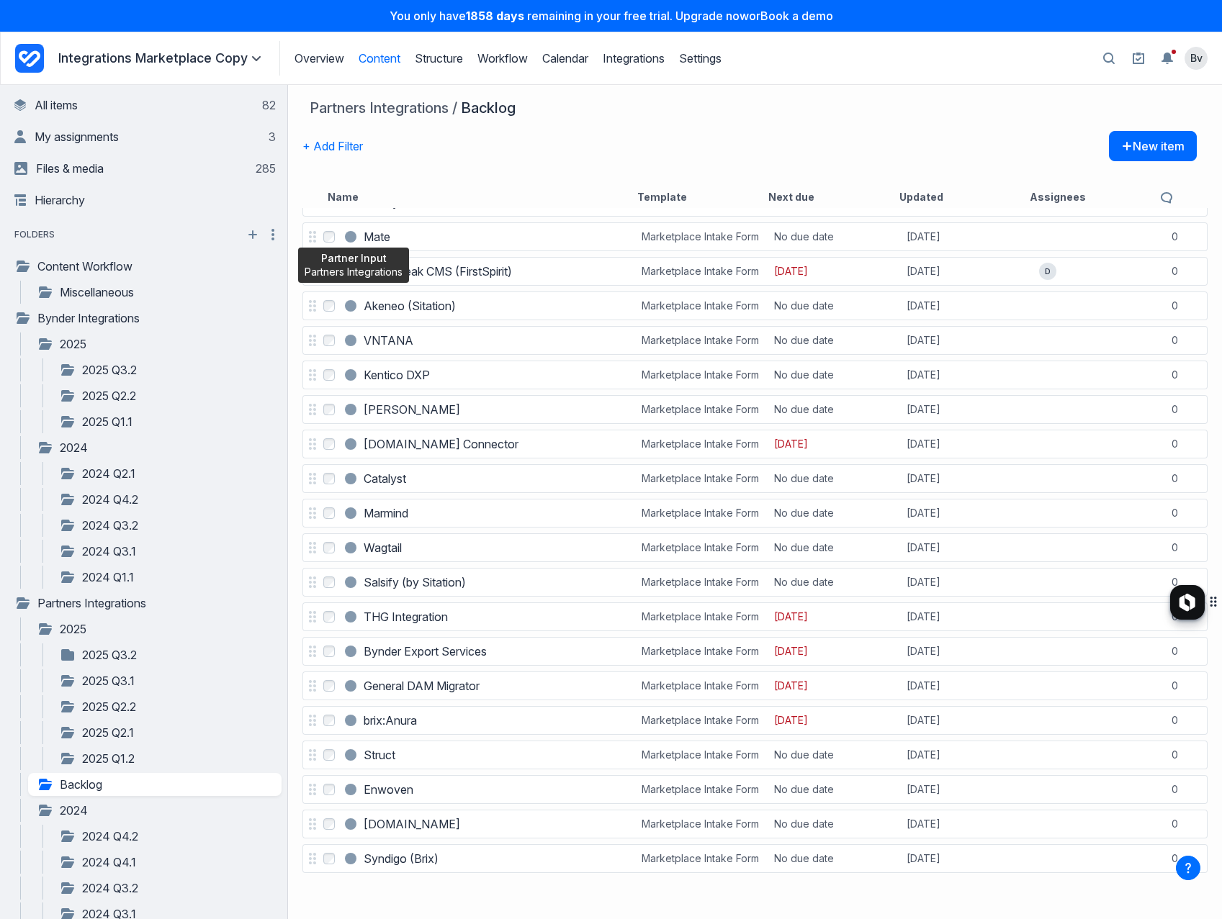
scroll to position [0, 0]
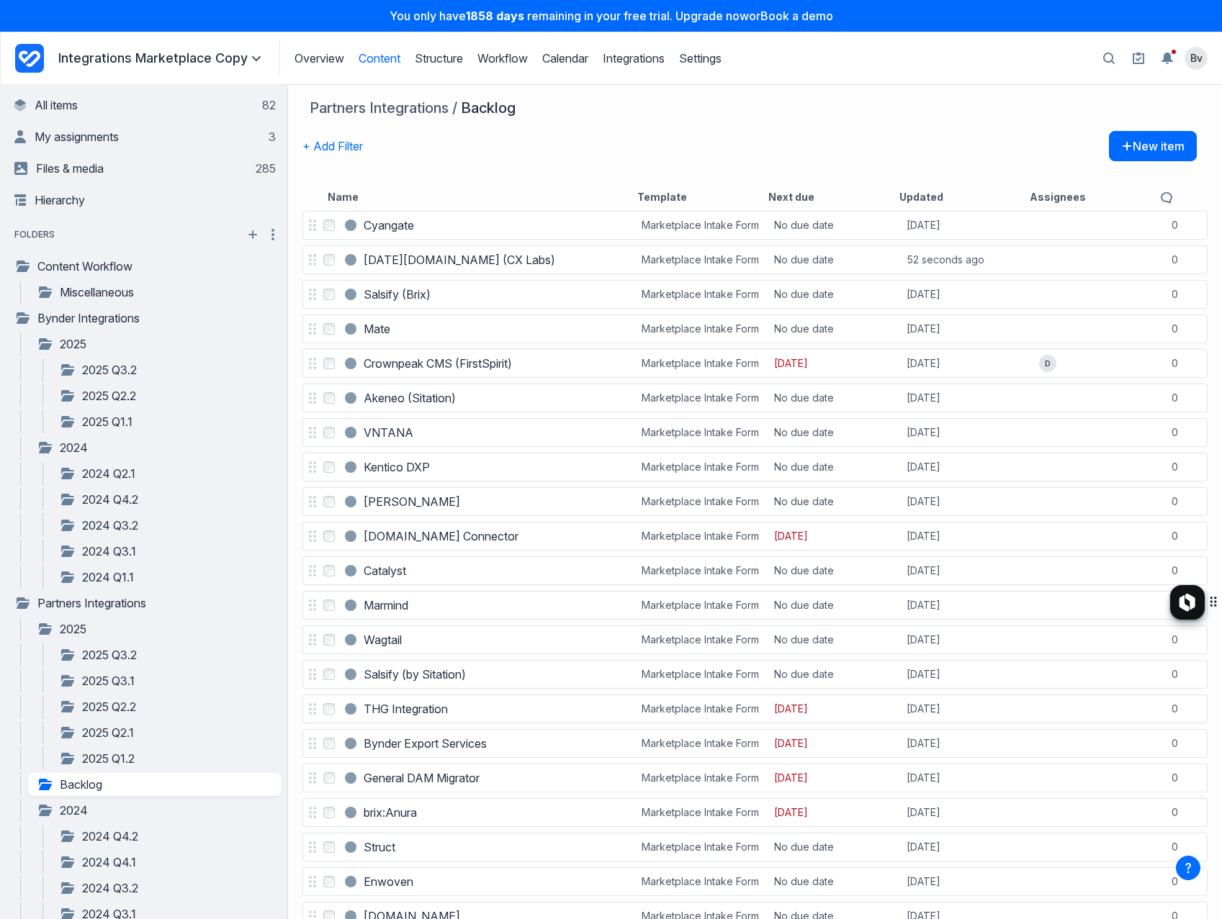
drag, startPoint x: 387, startPoint y: 292, endPoint x: 7, endPoint y: 549, distance: 459.2
click at [471, 161] on div "+ Add Filter New item" at bounding box center [749, 157] width 894 height 52
click at [129, 659] on link "2025 Q3.2" at bounding box center [147, 654] width 176 height 17
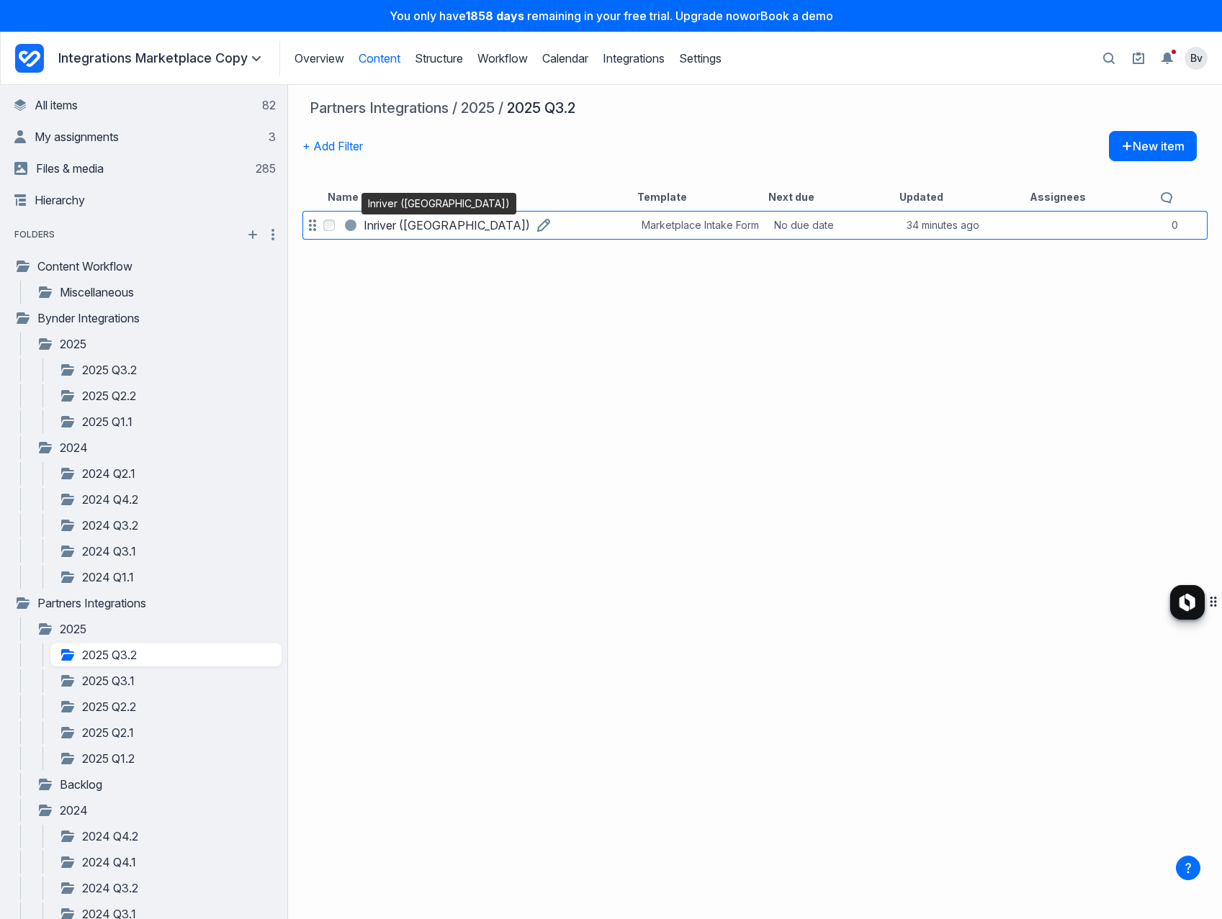
click at [394, 226] on h3 "Inriver ([GEOGRAPHIC_DATA])" at bounding box center [447, 225] width 166 height 17
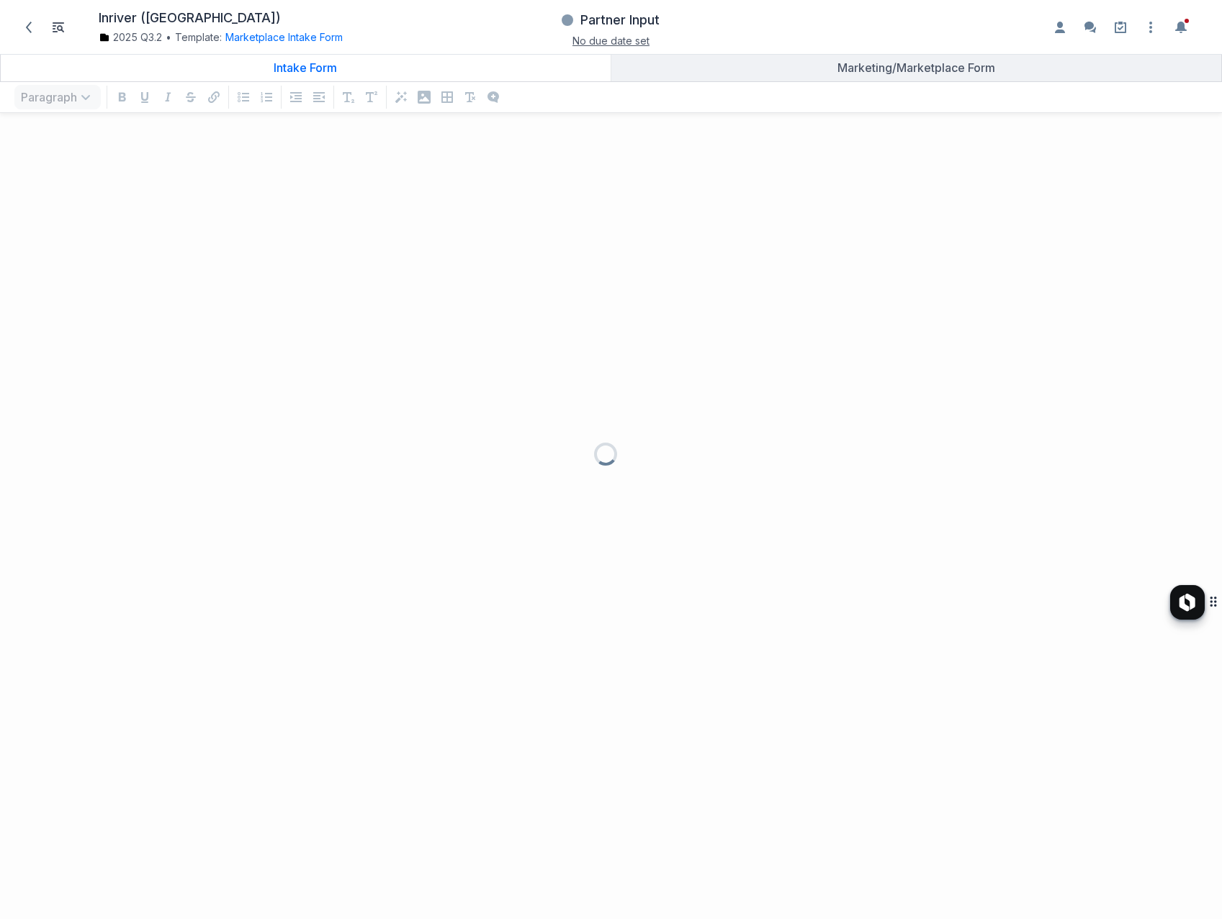
scroll to position [766, 1200]
click at [1156, 29] on icon "Open item settings" at bounding box center [1150, 27] width 17 height 17
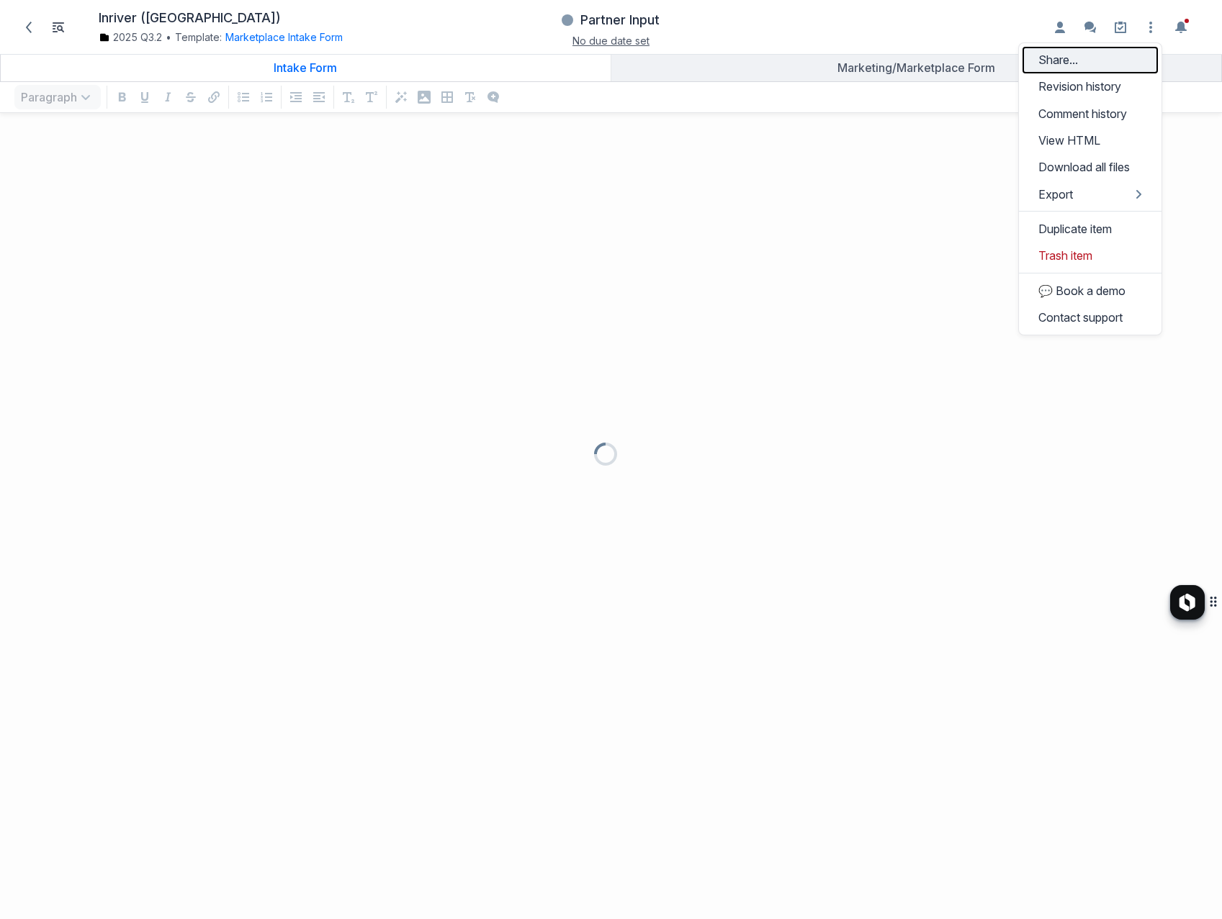
click at [1111, 60] on button "Share..." at bounding box center [1089, 60] width 135 height 27
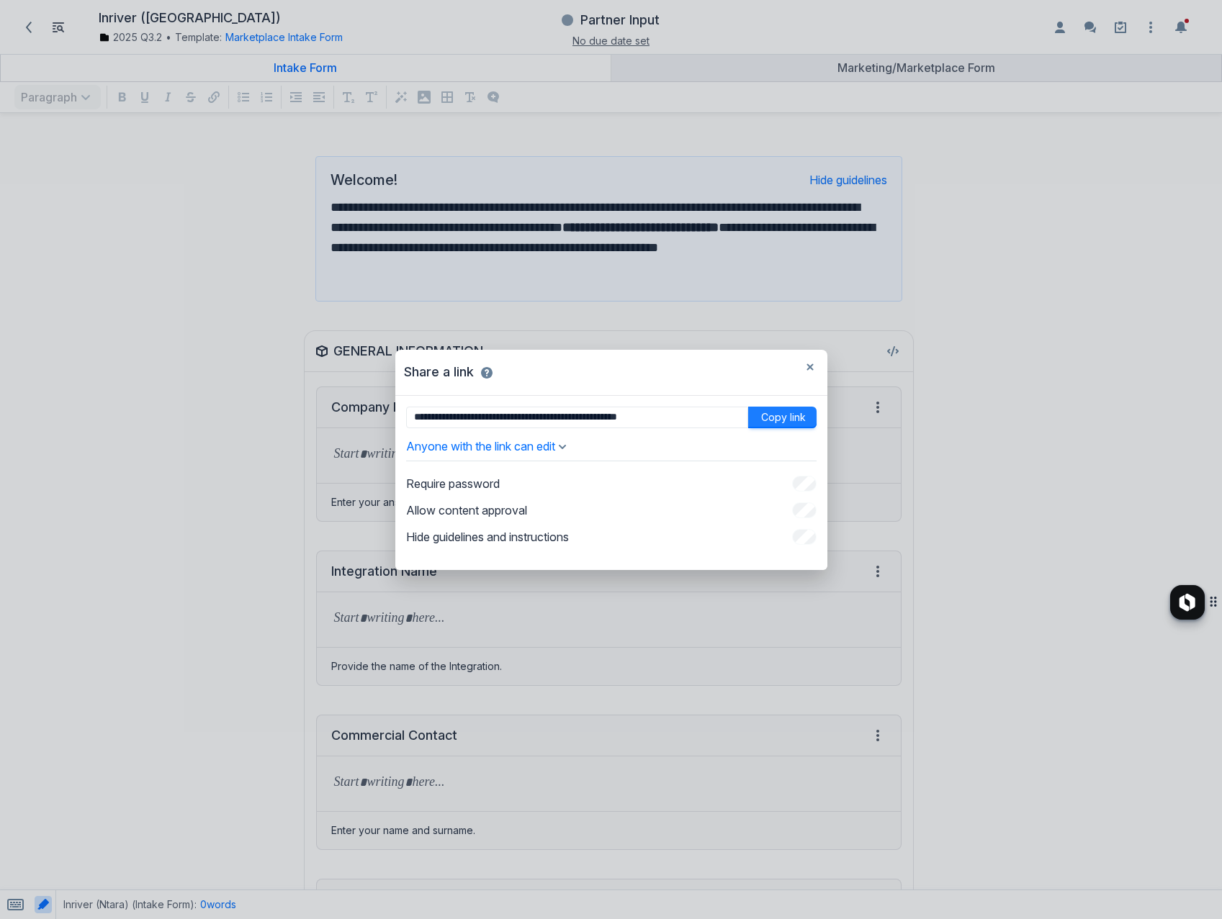
click at [772, 418] on button "Copy link" at bounding box center [782, 418] width 68 height 22
click at [463, 27] on div "**********" at bounding box center [611, 459] width 1222 height 919
